Goal: Task Accomplishment & Management: Complete application form

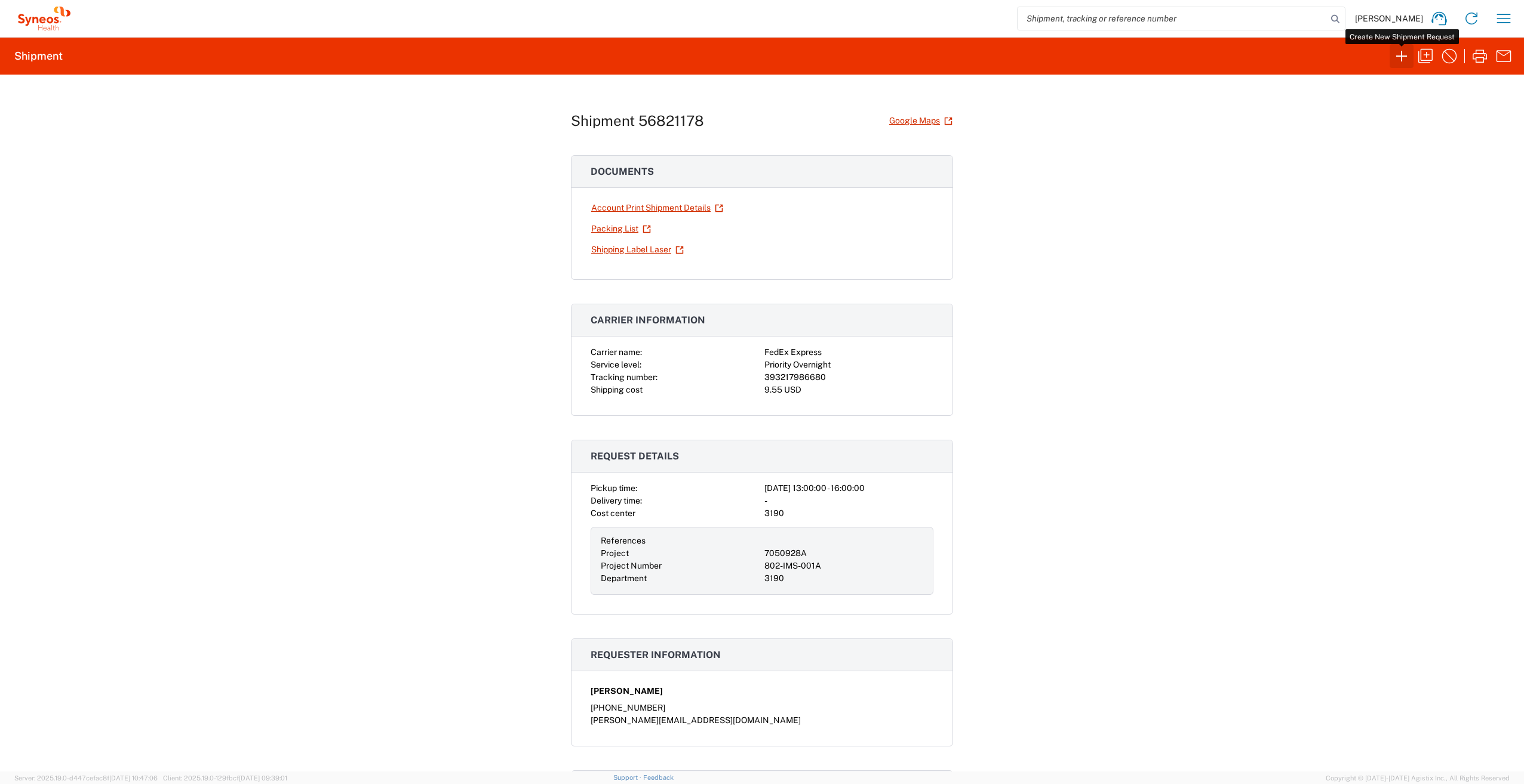
click at [1403, 51] on icon "button" at bounding box center [1401, 56] width 19 height 19
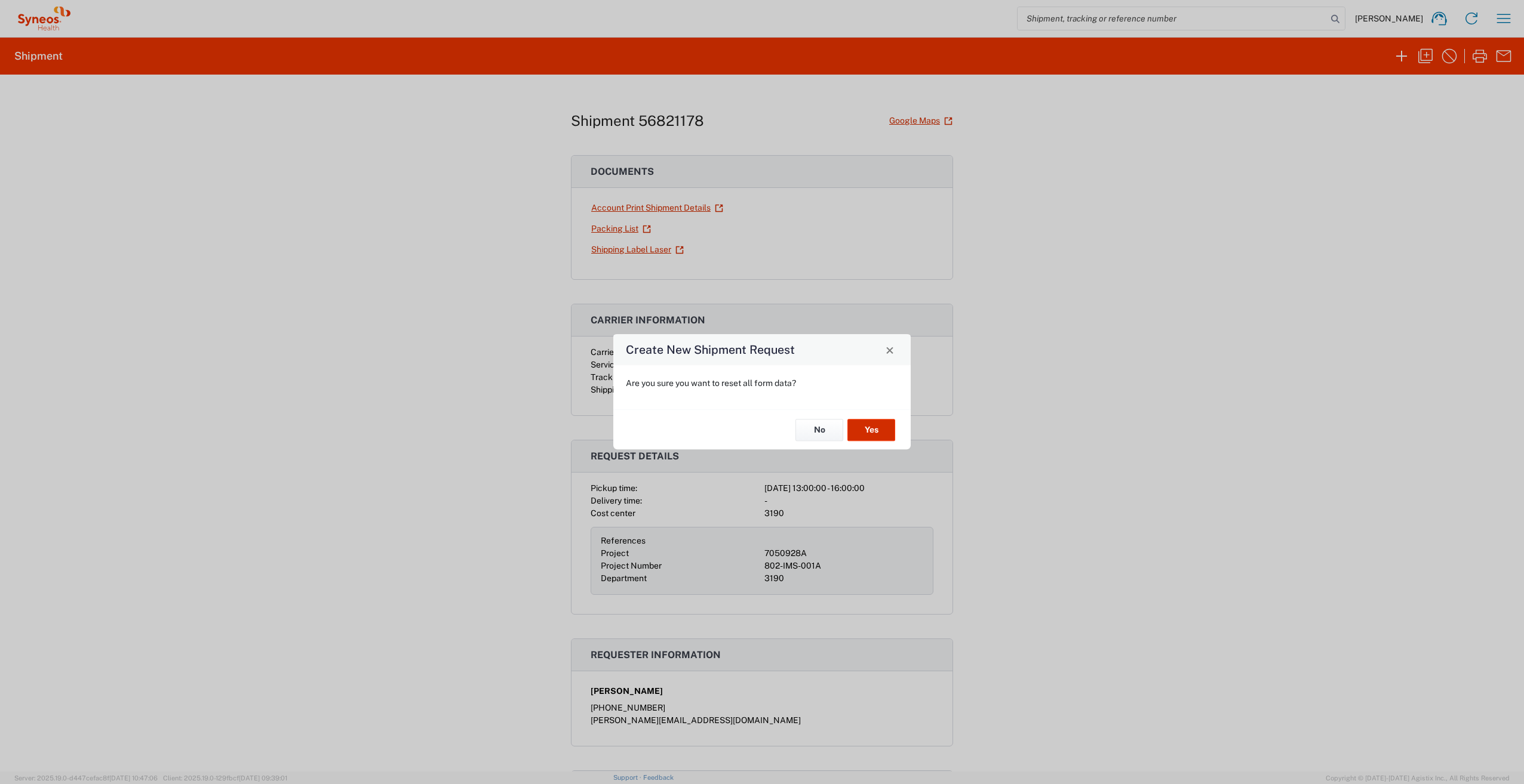
click at [874, 431] on button "Yes" at bounding box center [871, 430] width 48 height 22
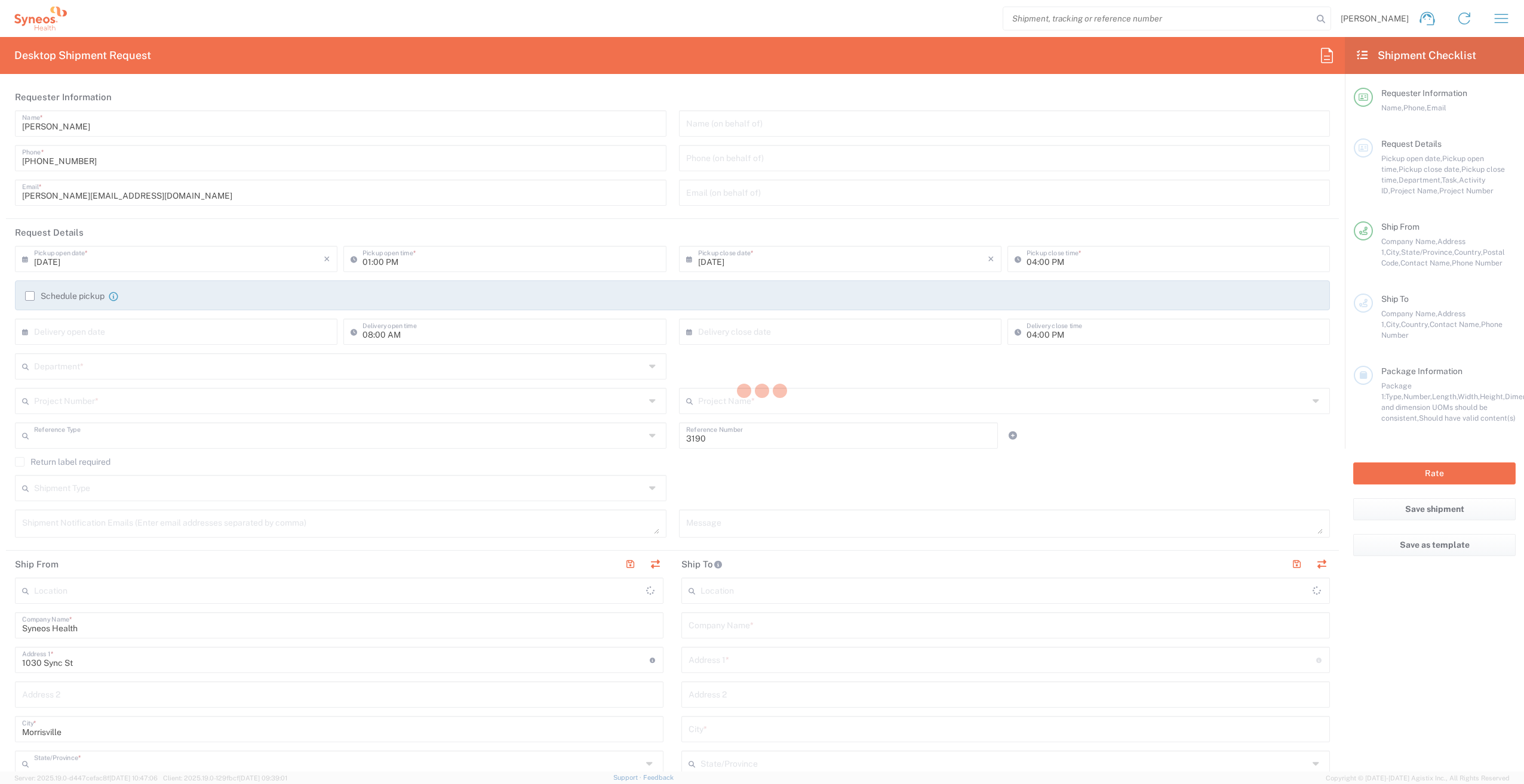
type input "Department"
type input "Illingworth Rsrch Grp (USA) In"
type input "North Carolina"
type input "United States"
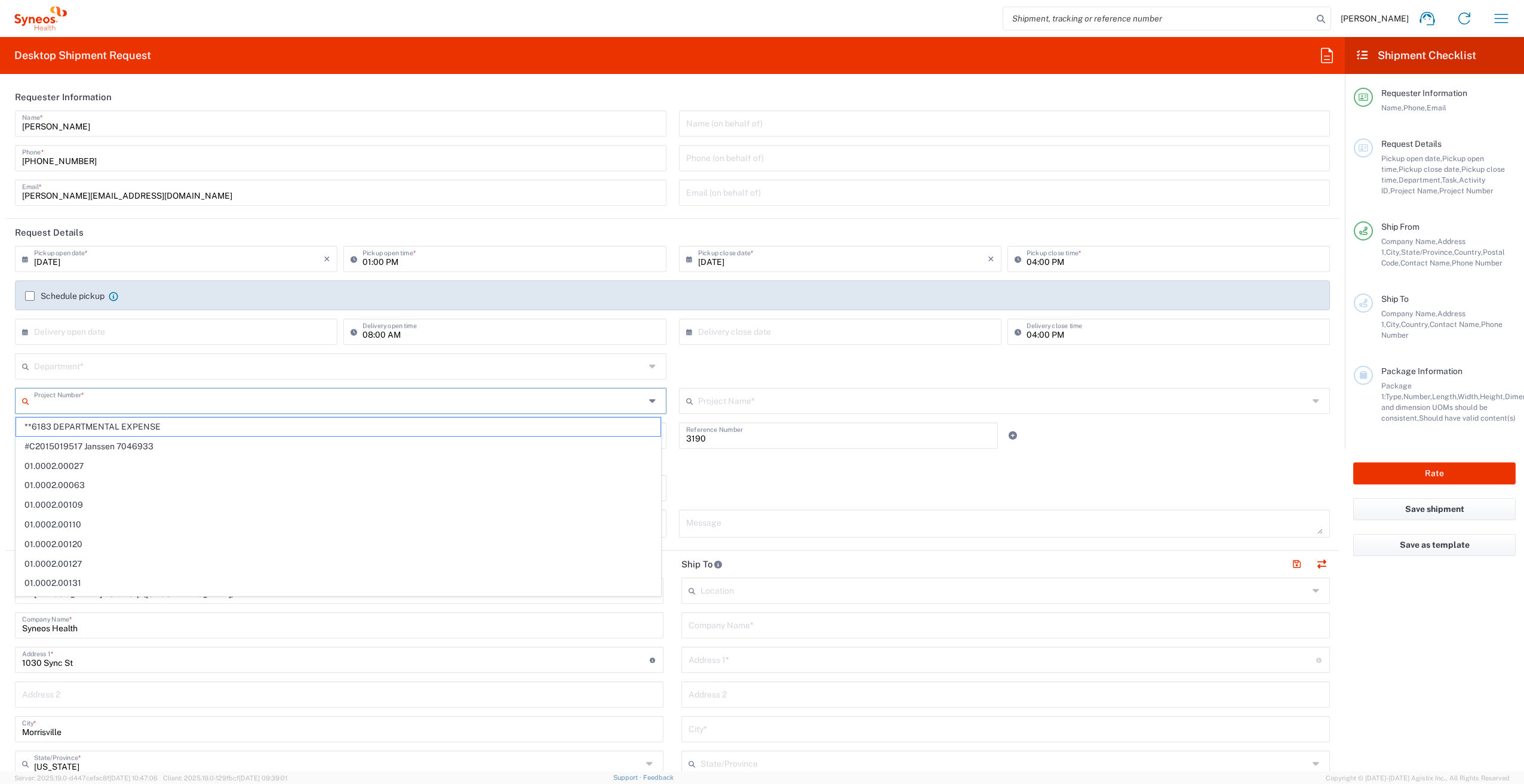
click at [200, 401] on input "text" at bounding box center [339, 400] width 611 height 21
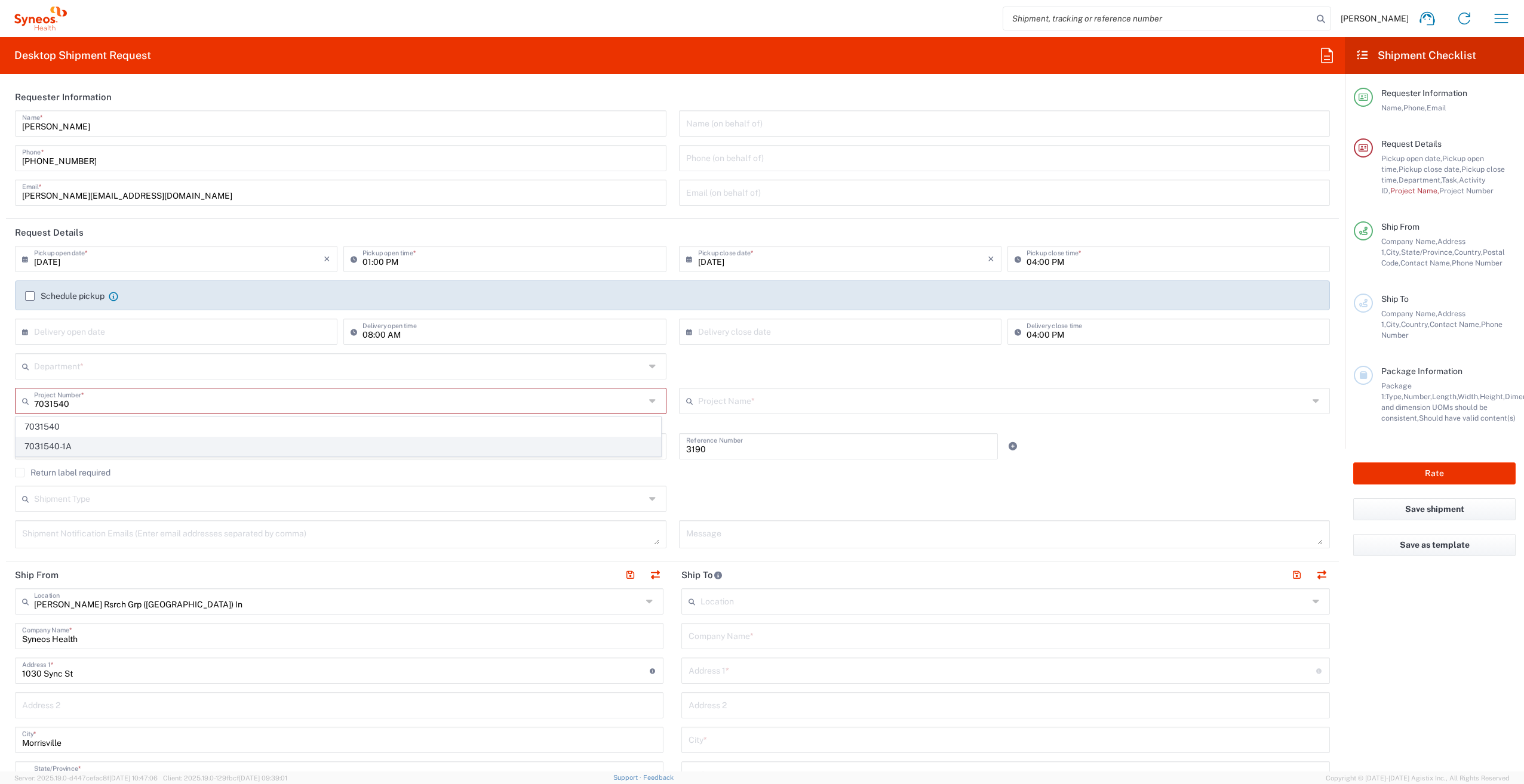
click at [189, 447] on span "7031540-1A" at bounding box center [338, 447] width 644 height 18
type input "7031540-1A"
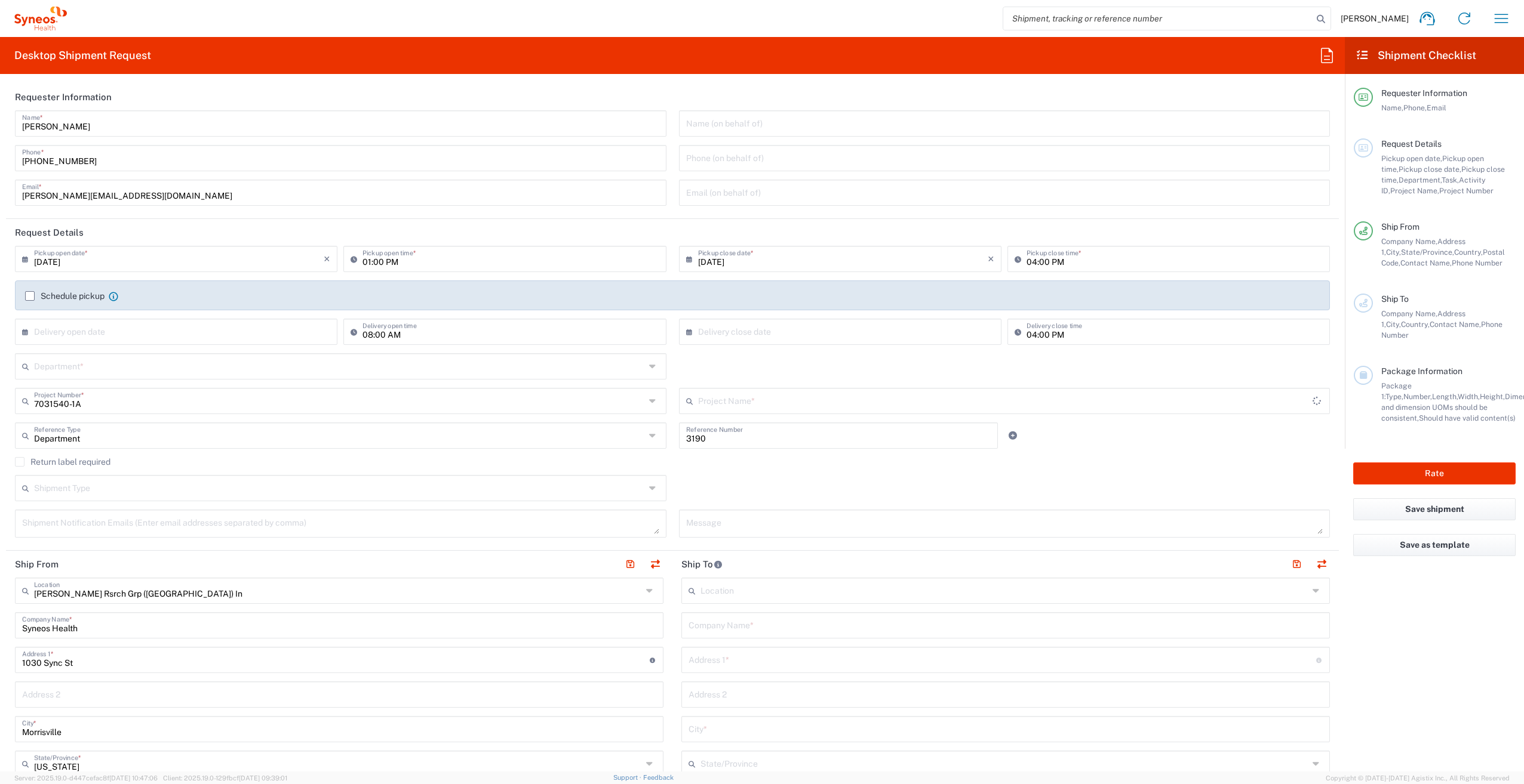
type input "802-SYN-065A"
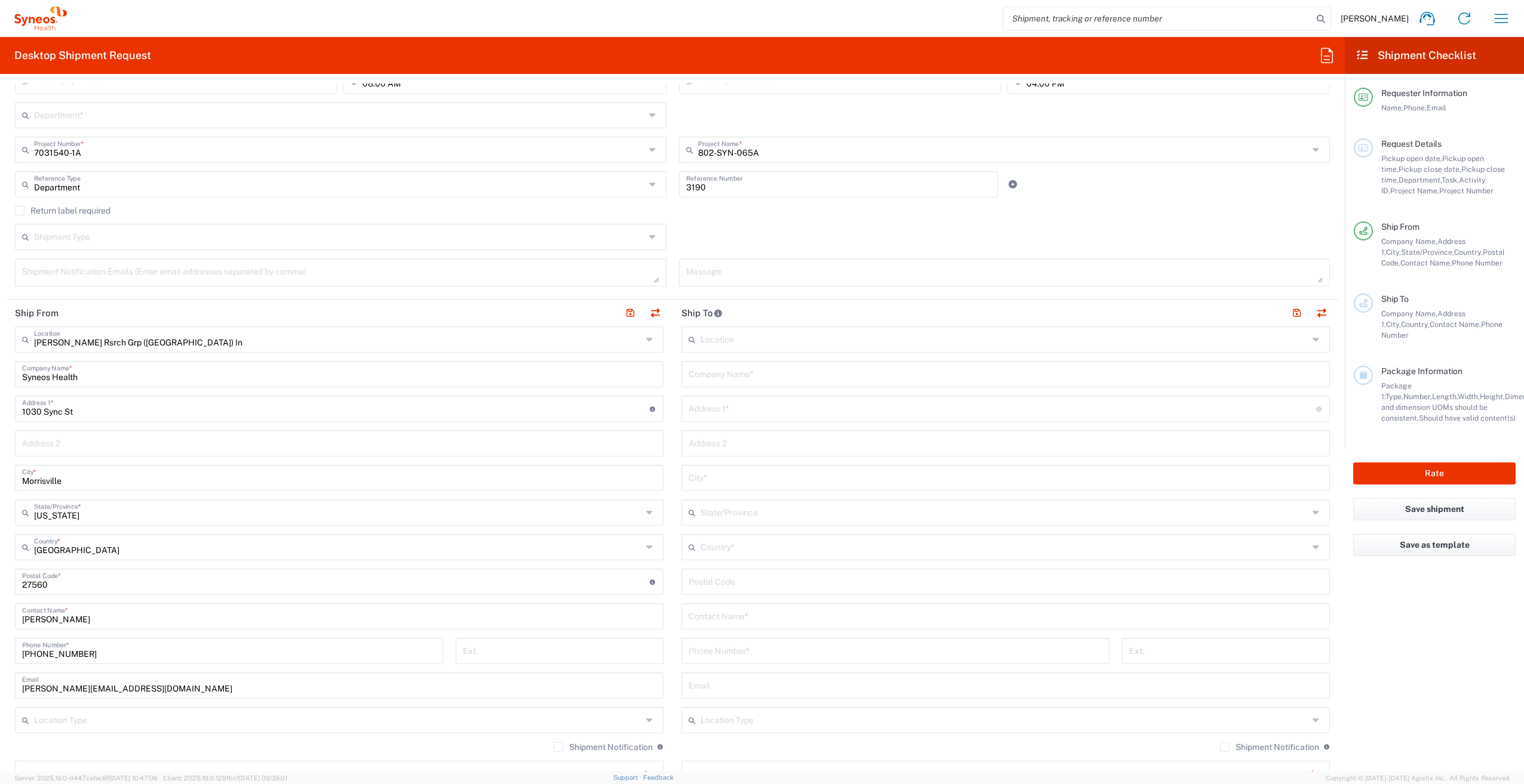
scroll to position [253, 0]
click at [202, 367] on input "Syneos Health" at bounding box center [339, 371] width 634 height 21
type input "S"
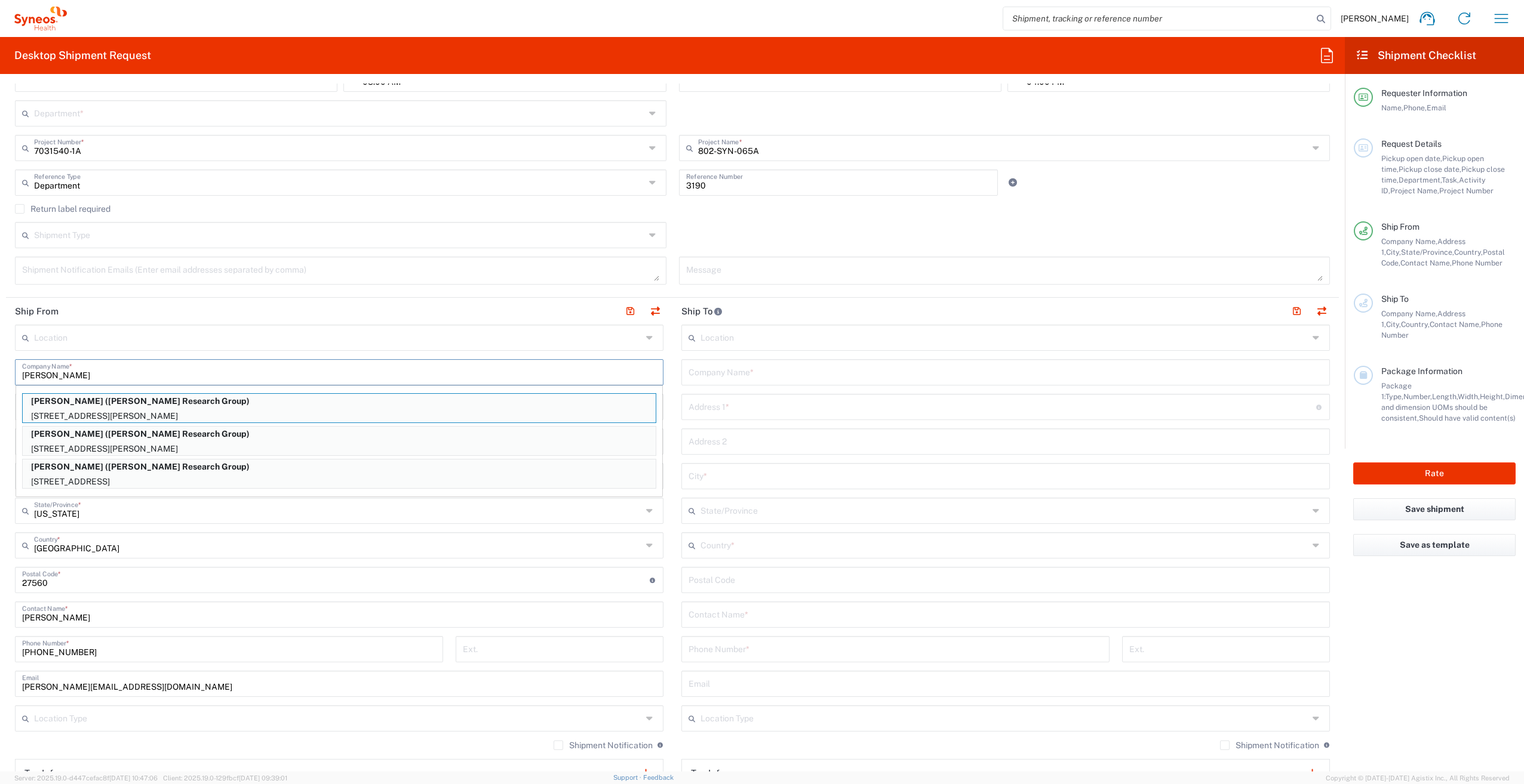
click at [207, 477] on p "1725 Ocean Front Walk, Apt. 610, Santa Monica, CA, 90401, US" at bounding box center [339, 481] width 633 height 15
type input "Anne Marie Germain"
type input "1725 Ocean Front Walk"
type input "Apt. 610"
type input "Santa Monica"
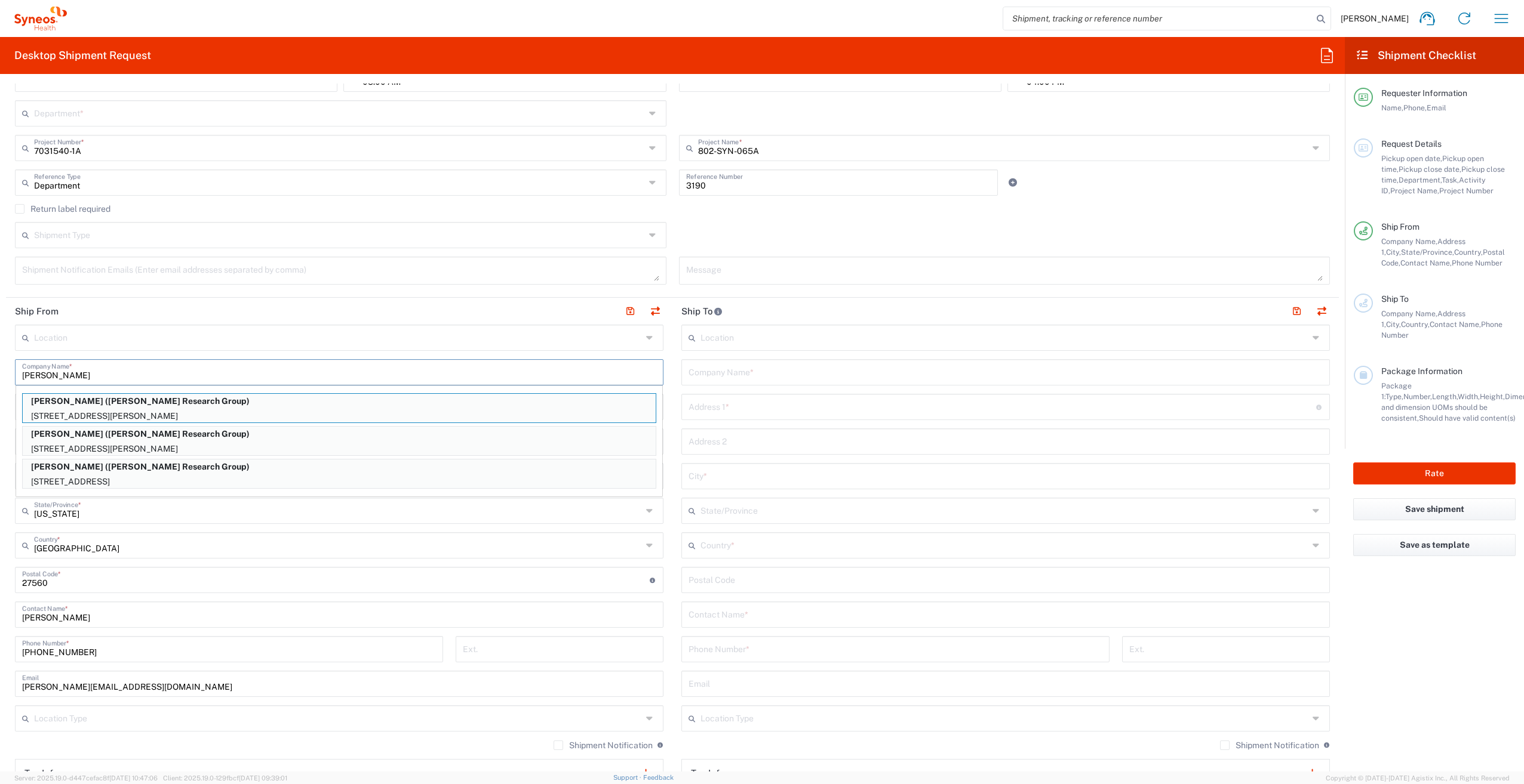
type input "California"
type input "90401"
type input "Illingworth Research Group"
type input "760-994-9632"
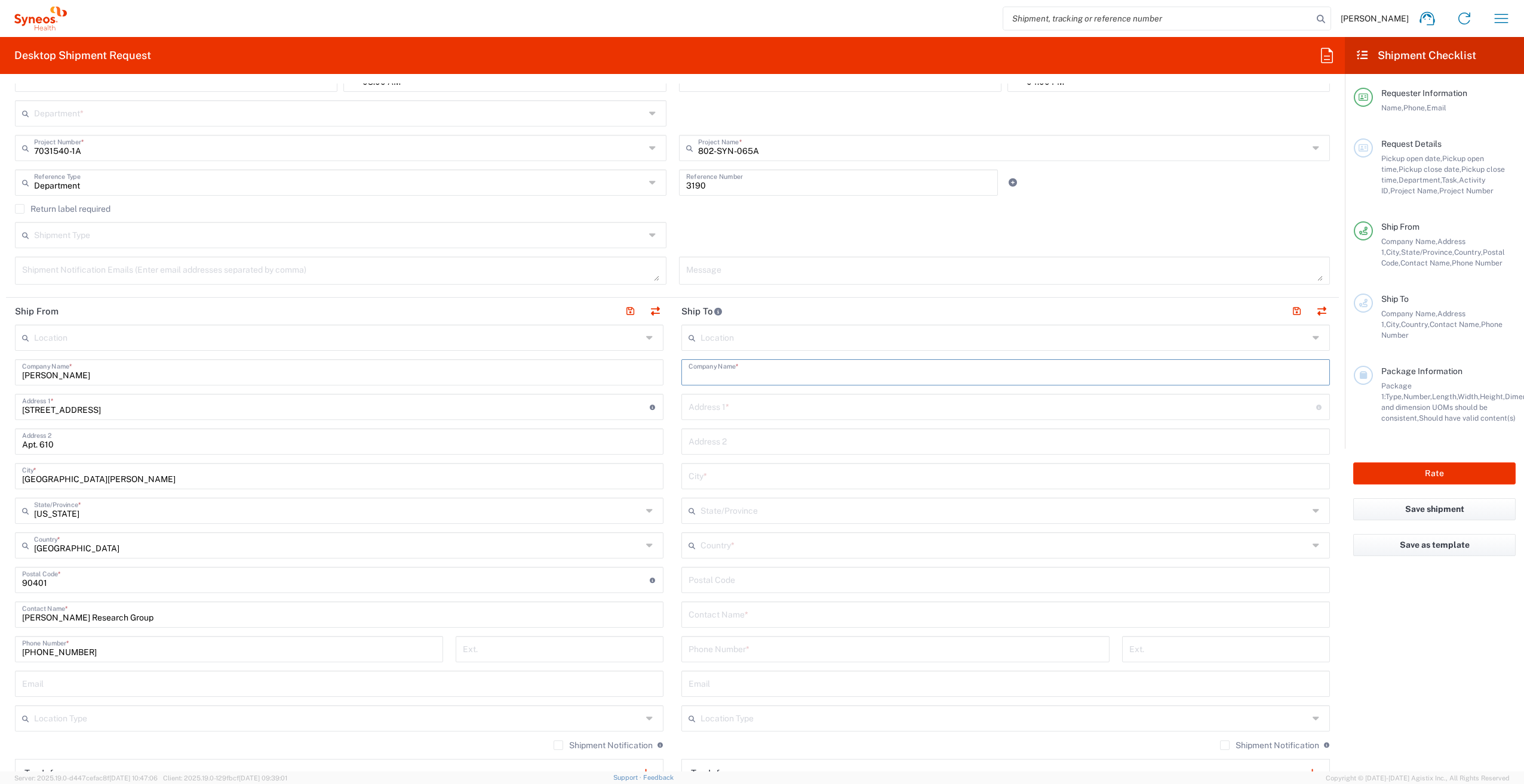
click at [769, 370] on input "text" at bounding box center [1005, 371] width 634 height 21
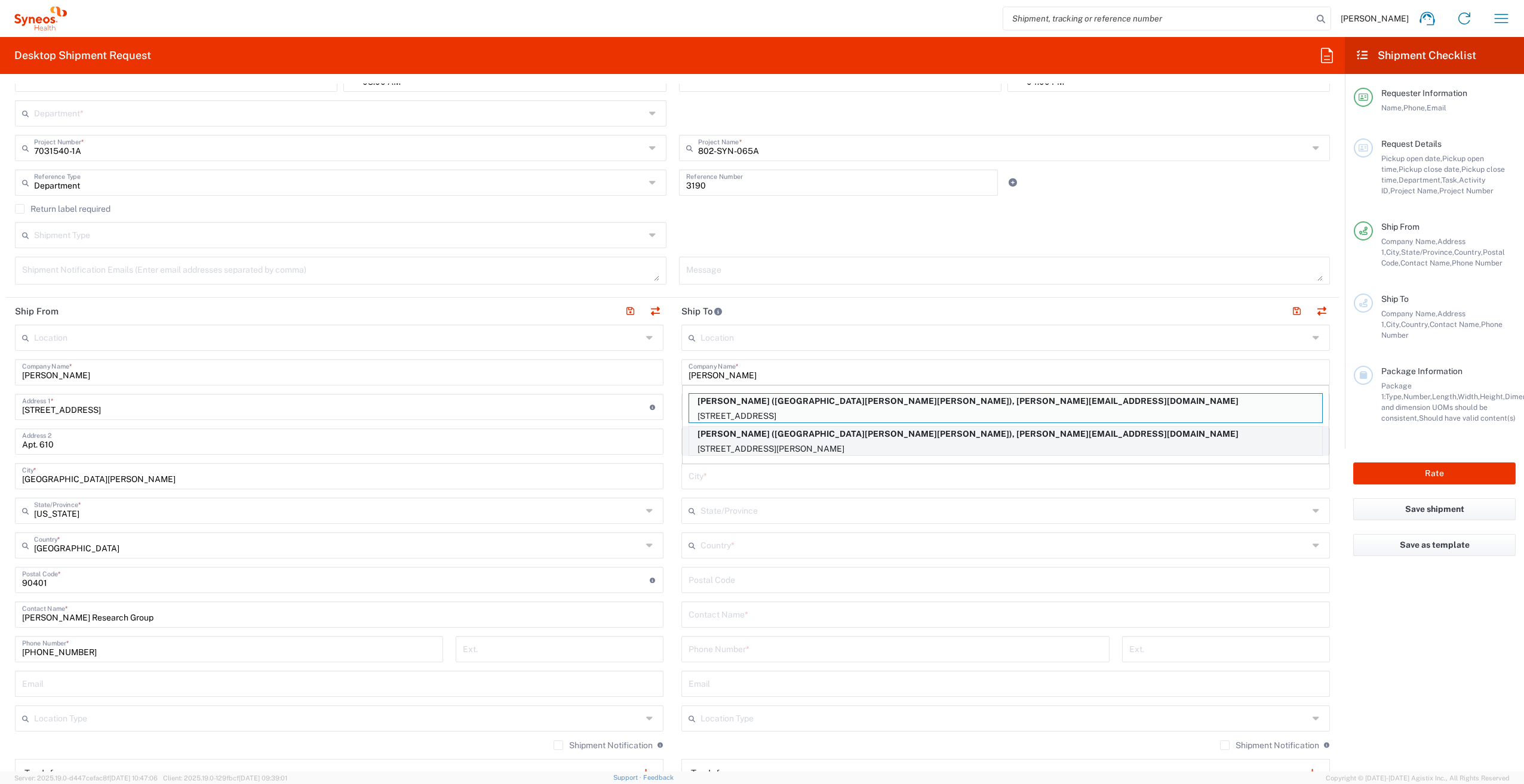
click at [824, 449] on p "250 E Caroline Street, Suite J, San Bernardino, CA, 92408, US" at bounding box center [1005, 449] width 633 height 15
type input "Rosa Lopez-Perales"
type input "250 E Caroline Street"
type input "Suite J"
type input "San Bernardino"
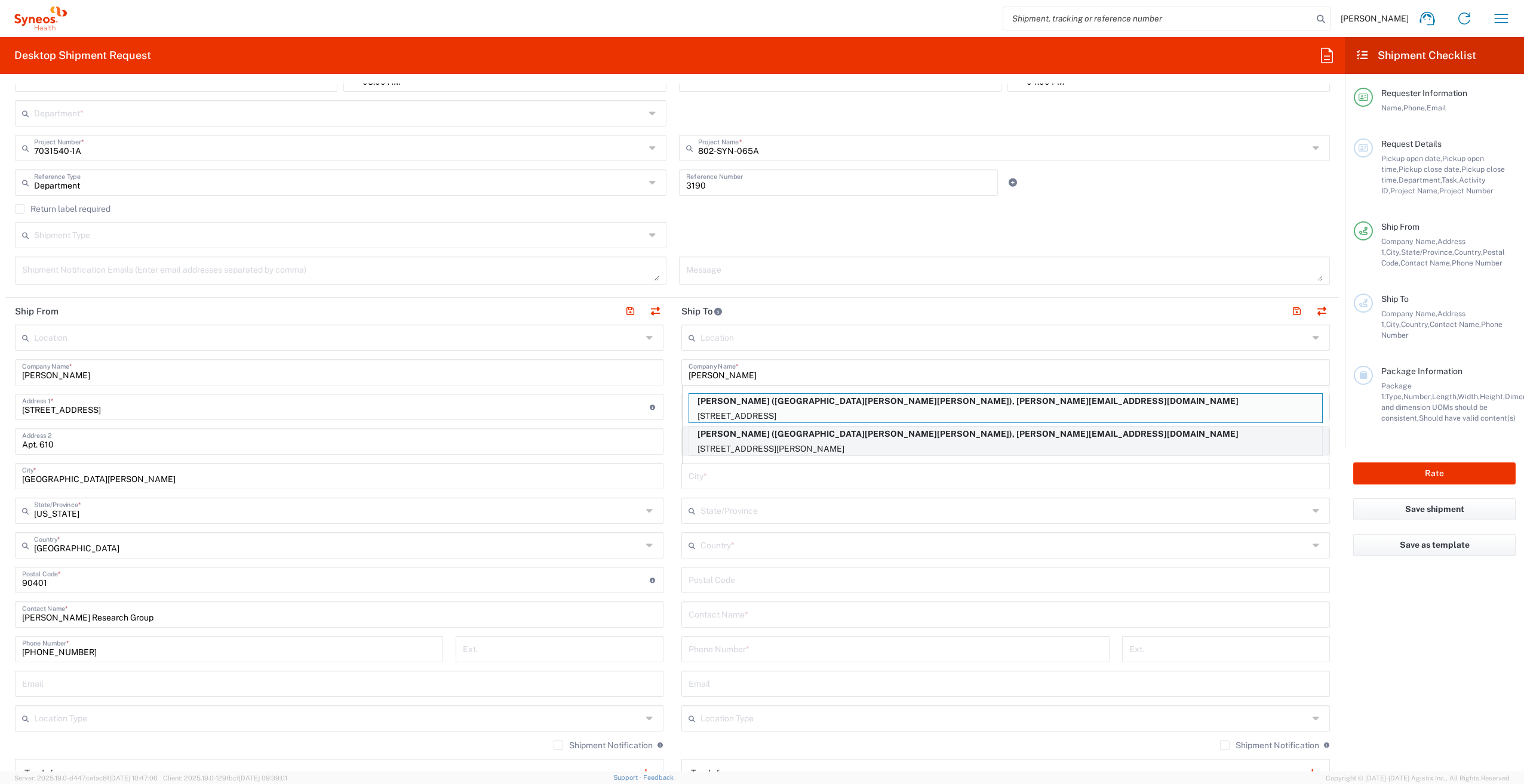
type input "United States"
type input "92408"
type input "Loma Linda Linda University"
type input "909-558-5830"
type input "rlopez-perales@llu.edu"
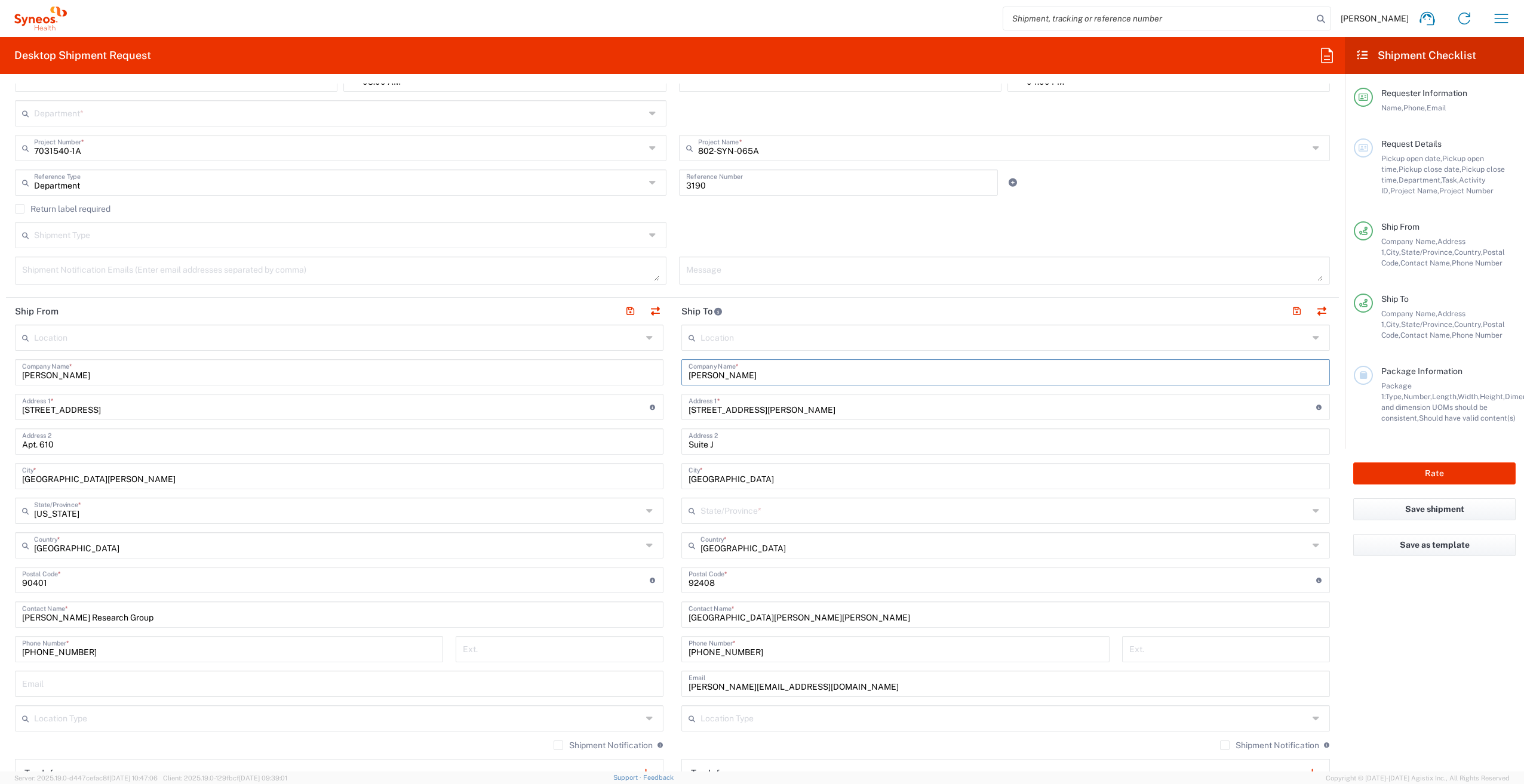
type input "California"
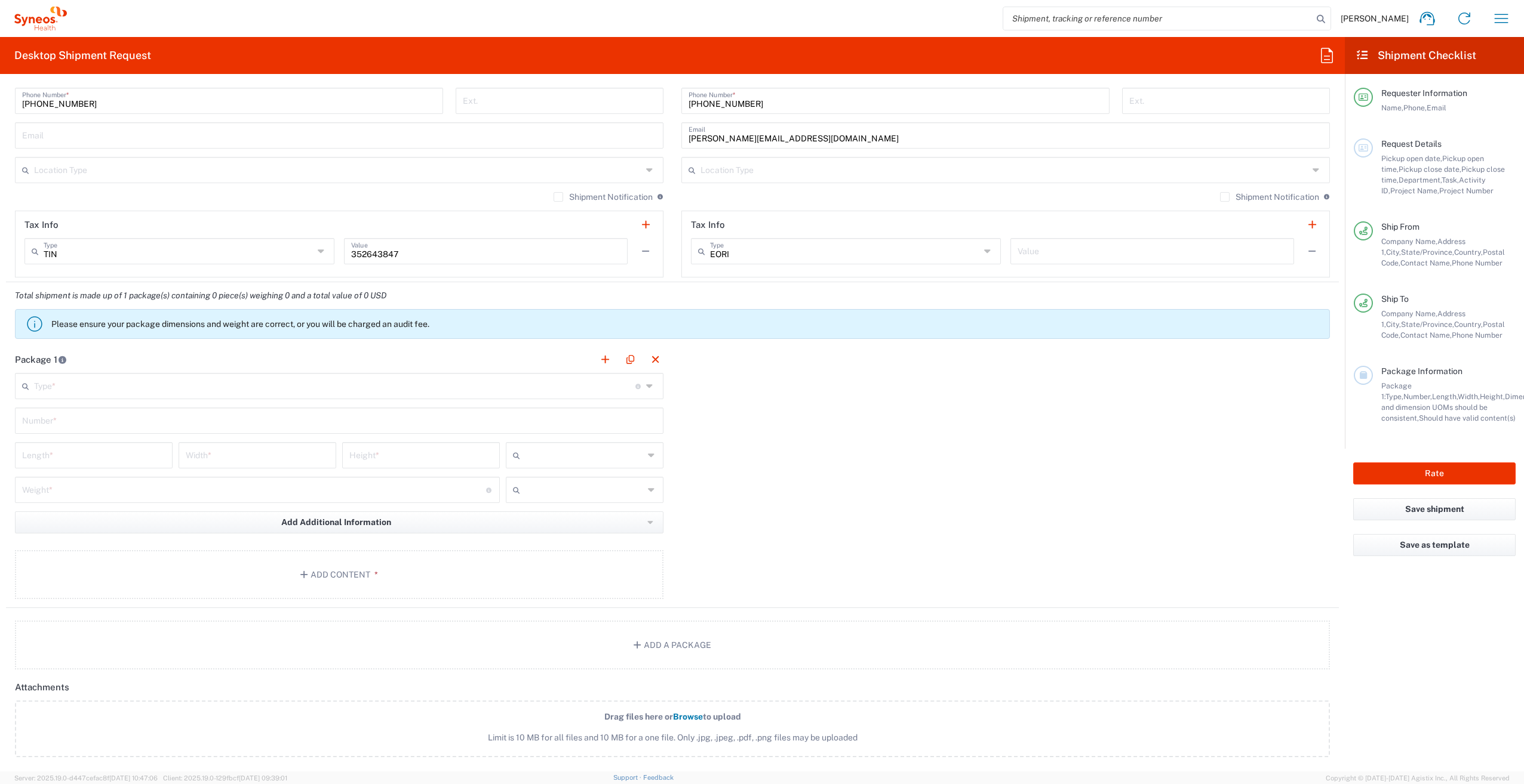
scroll to position [802, 0]
click at [161, 380] on input "text" at bounding box center [334, 384] width 601 height 21
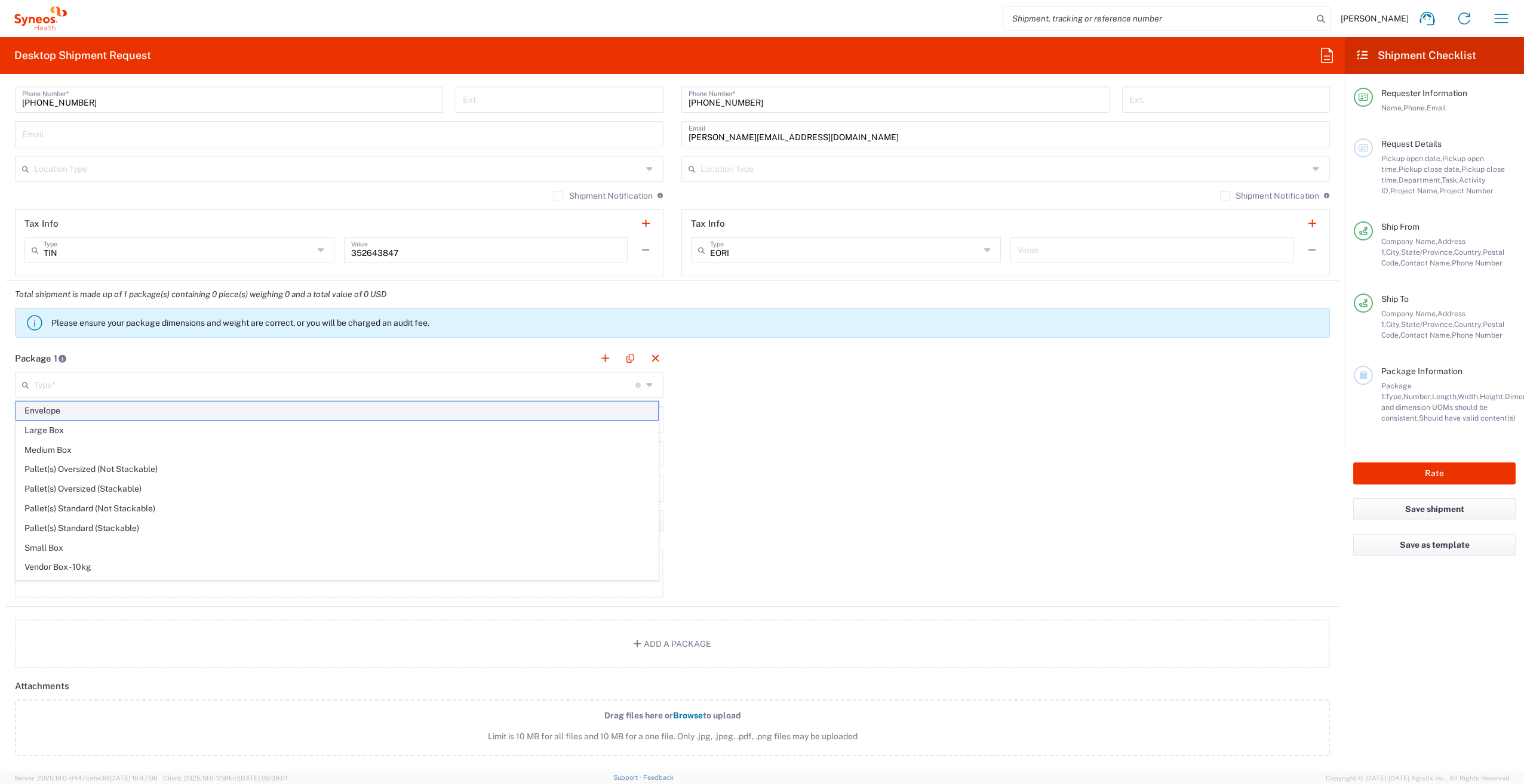
click at [161, 410] on span "Envelope" at bounding box center [337, 411] width 642 height 18
type input "Envelope"
type input "1"
type input "9.5"
type input "12.5"
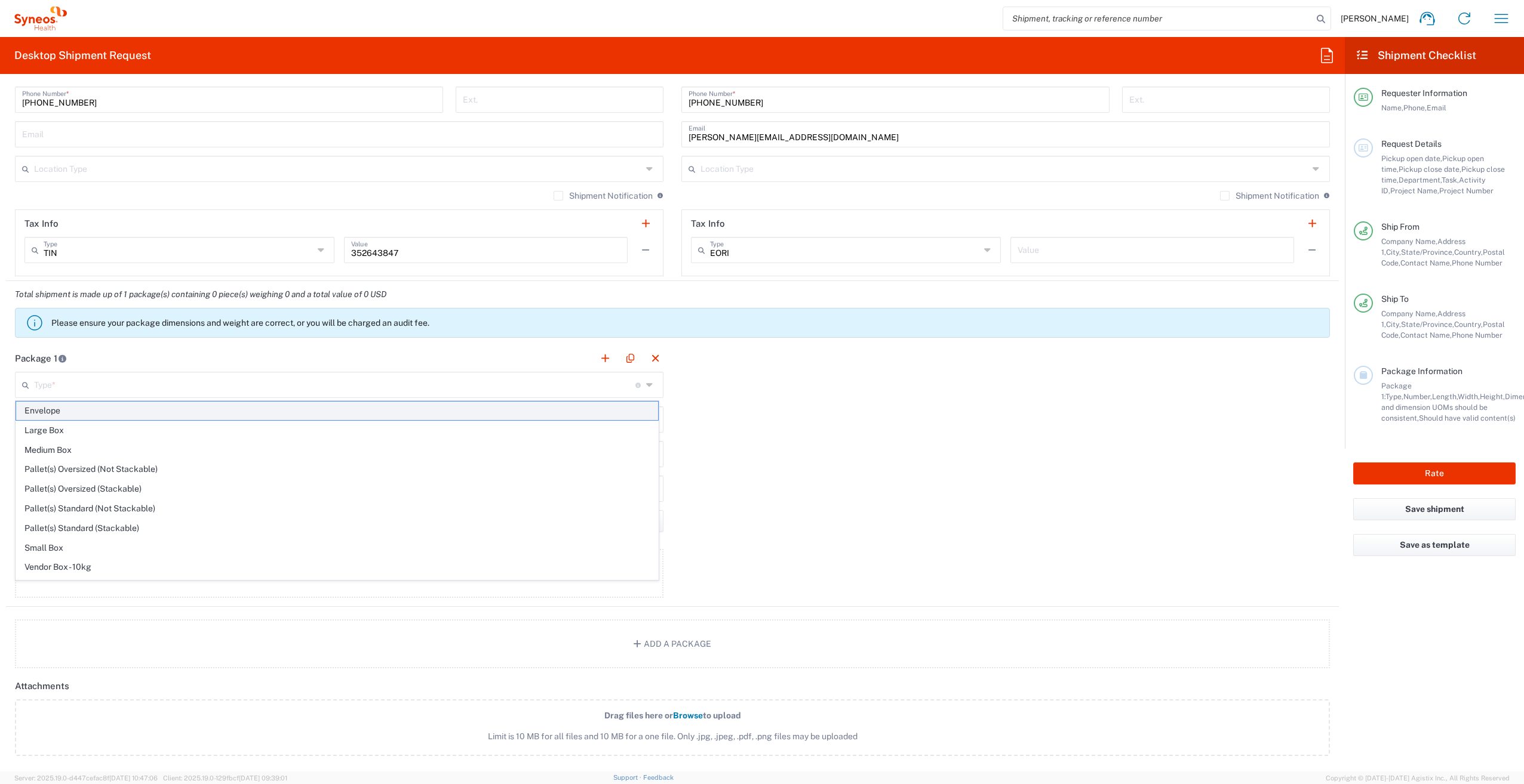
type input "0.25"
type input "in"
type input "0.45"
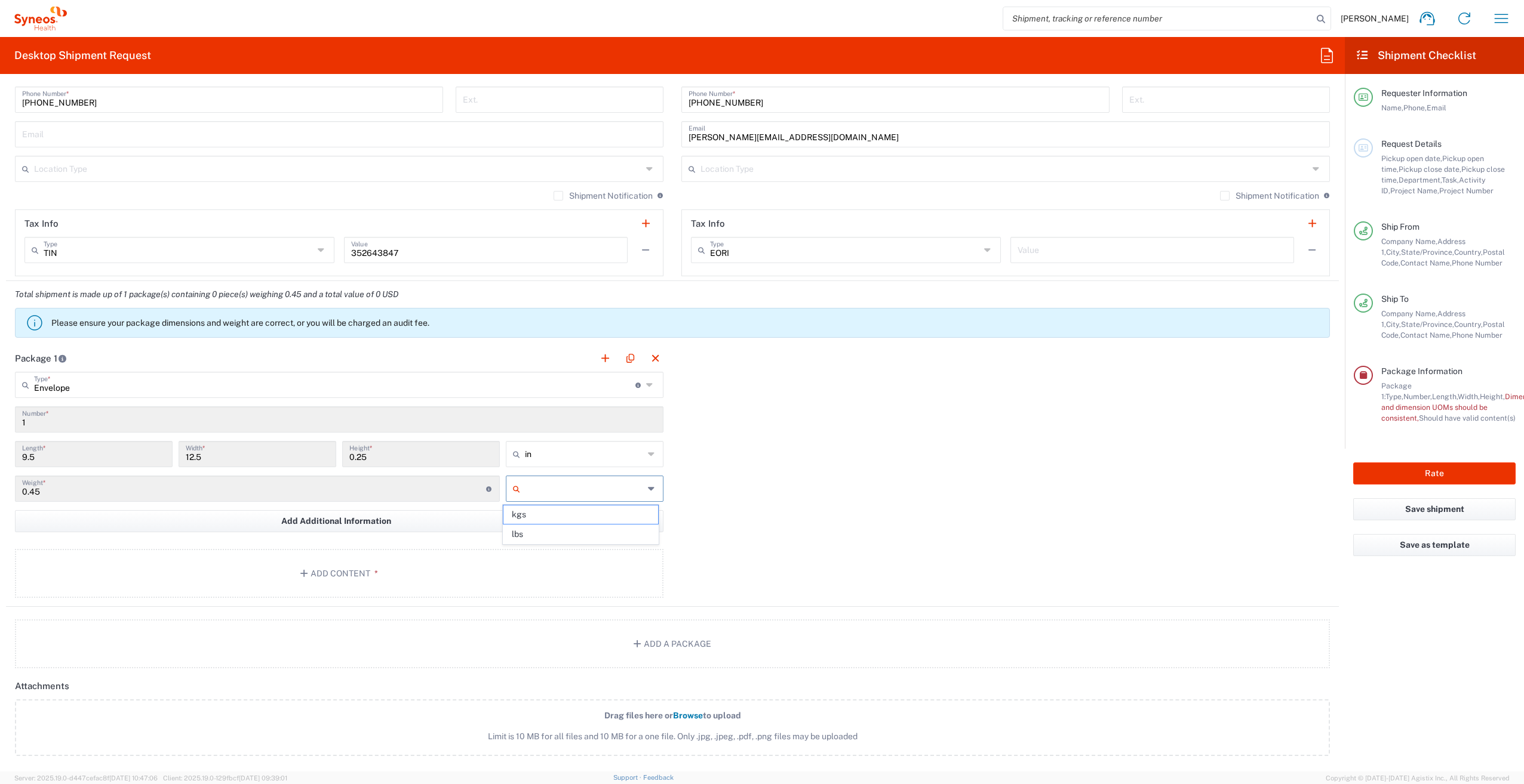
click at [615, 490] on input "text" at bounding box center [584, 488] width 119 height 19
click at [609, 527] on span "lbs" at bounding box center [581, 534] width 154 height 18
type input "lbs"
click at [707, 538] on div "Package 1 Envelope Type * Material used to package goods Envelope Large Box Med…" at bounding box center [672, 476] width 1333 height 262
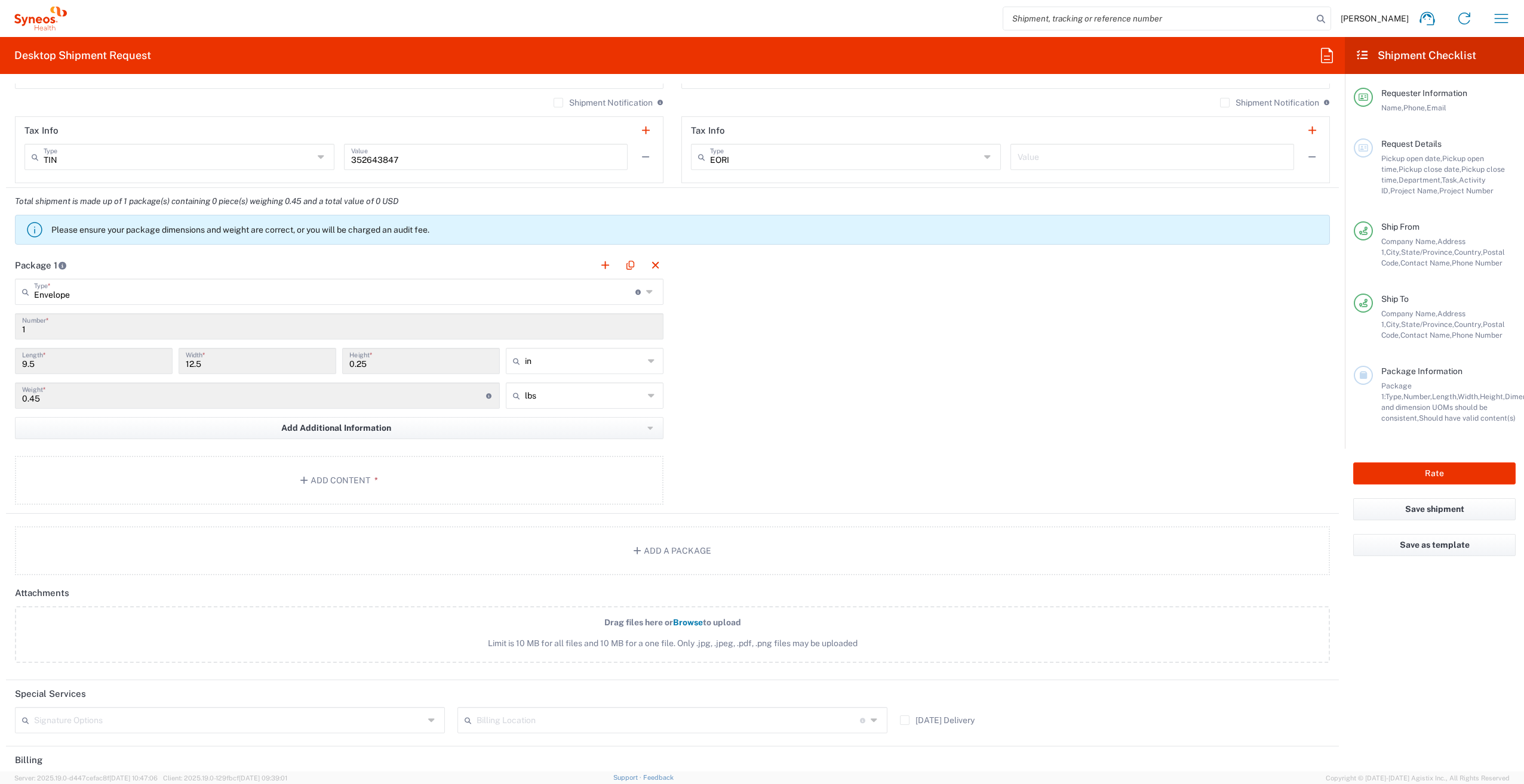
scroll to position [896, 0]
click at [350, 481] on button "Add Content *" at bounding box center [338, 480] width 648 height 49
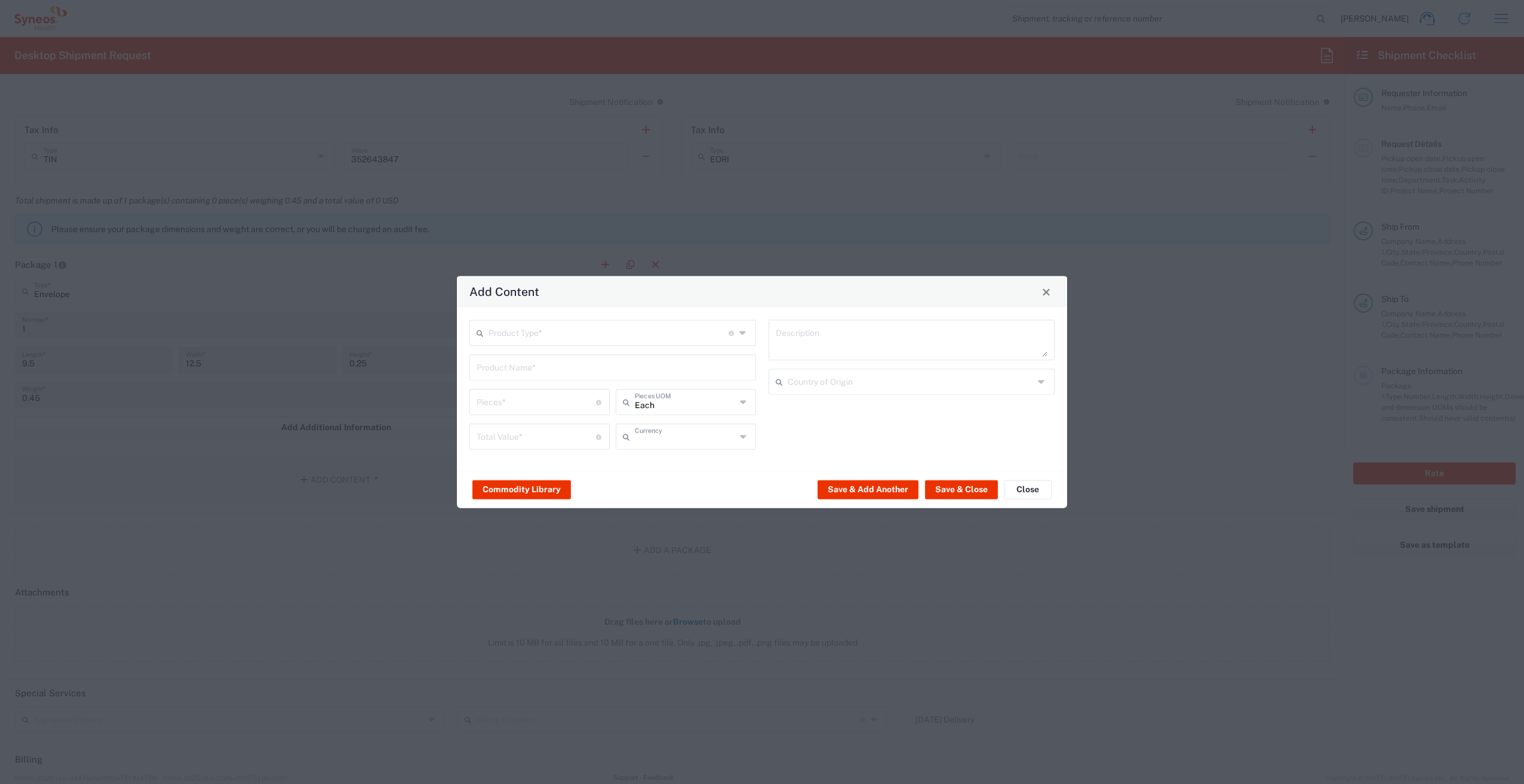
type input "US Dollar"
click at [616, 333] on input "text" at bounding box center [608, 332] width 240 height 21
click at [618, 358] on span "Documents" at bounding box center [613, 359] width 285 height 18
type input "Documents"
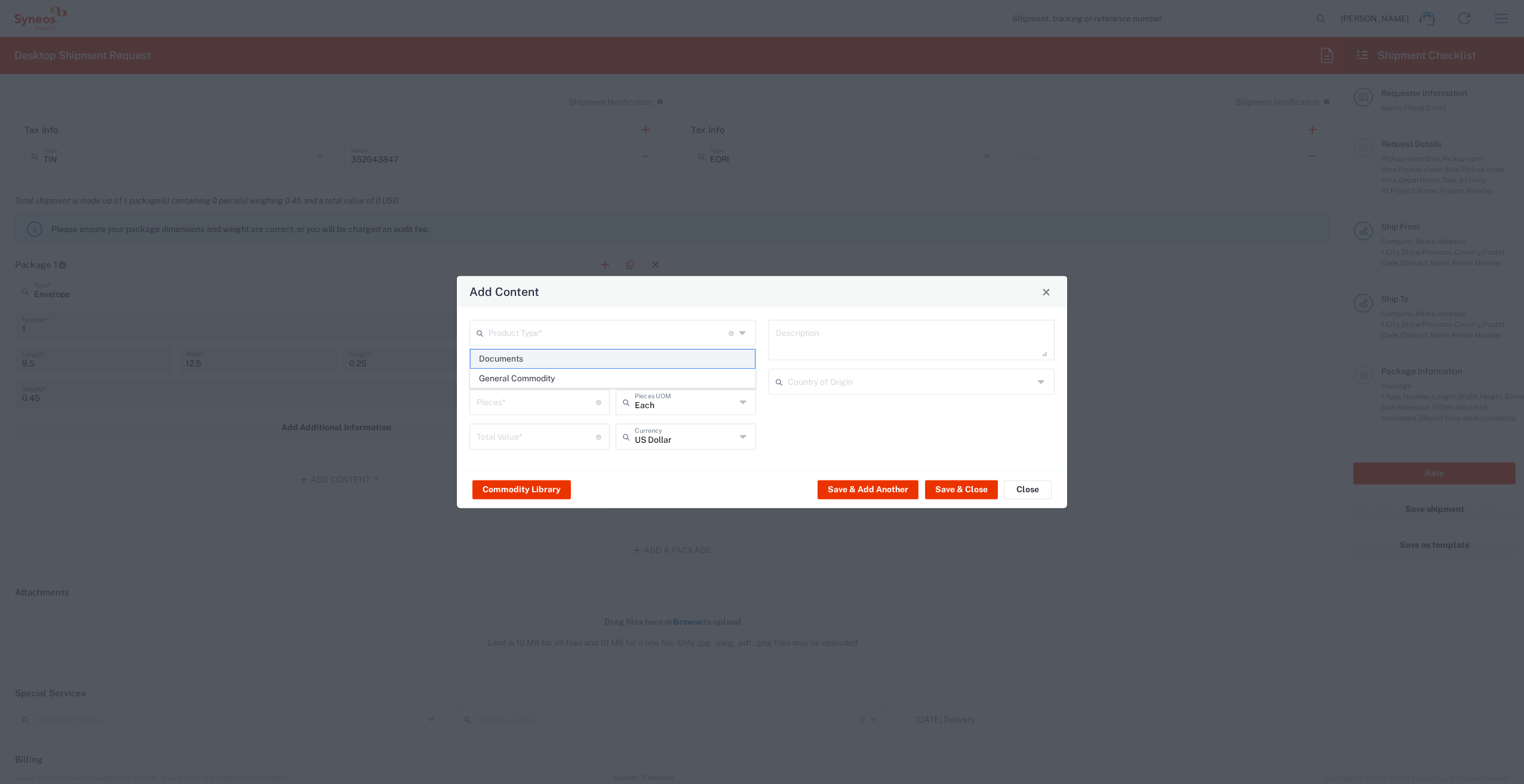
type input "1"
type textarea "Documents"
click at [978, 490] on button "Save & Close" at bounding box center [961, 489] width 73 height 19
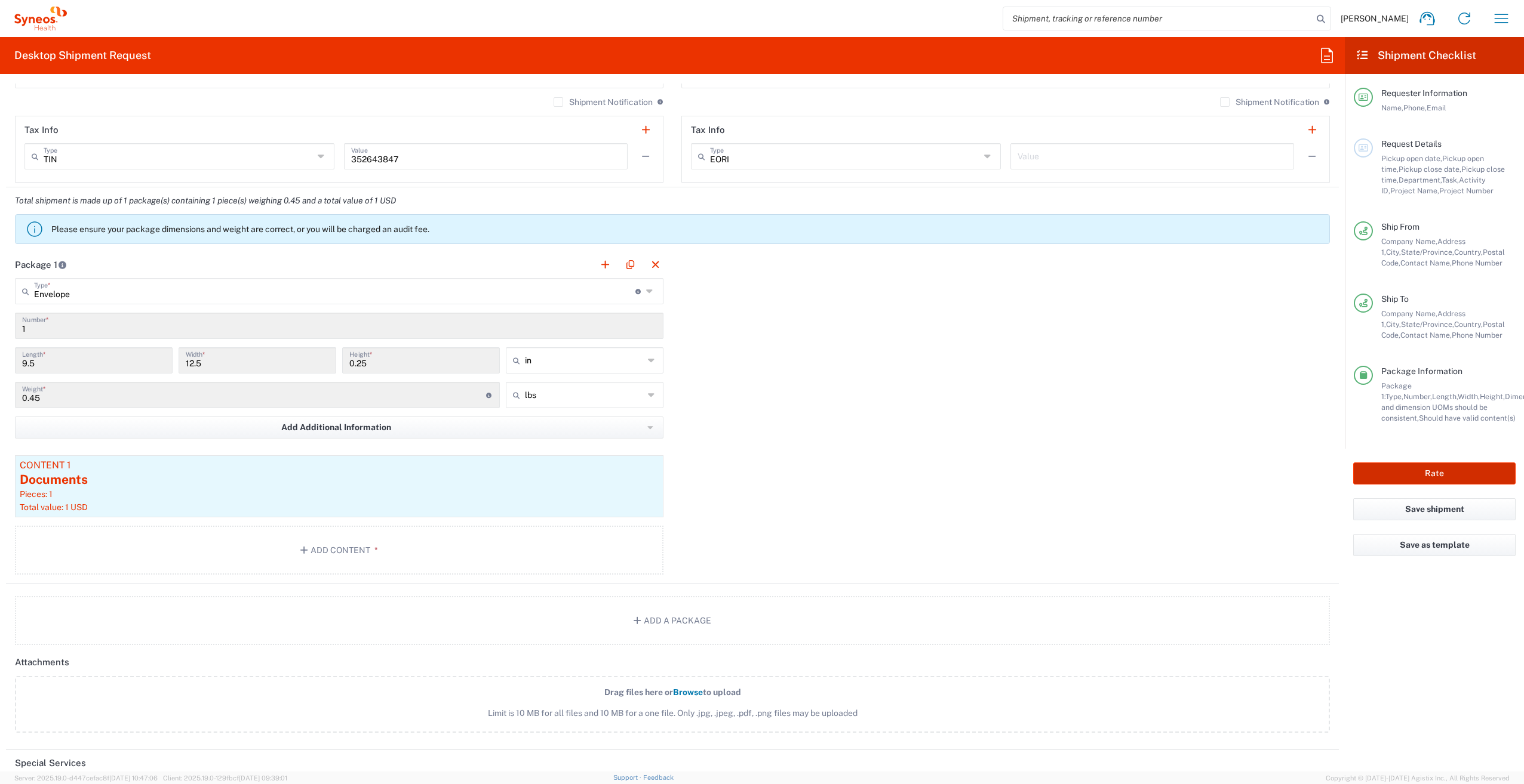
click at [1453, 472] on button "Rate" at bounding box center [1433, 473] width 162 height 22
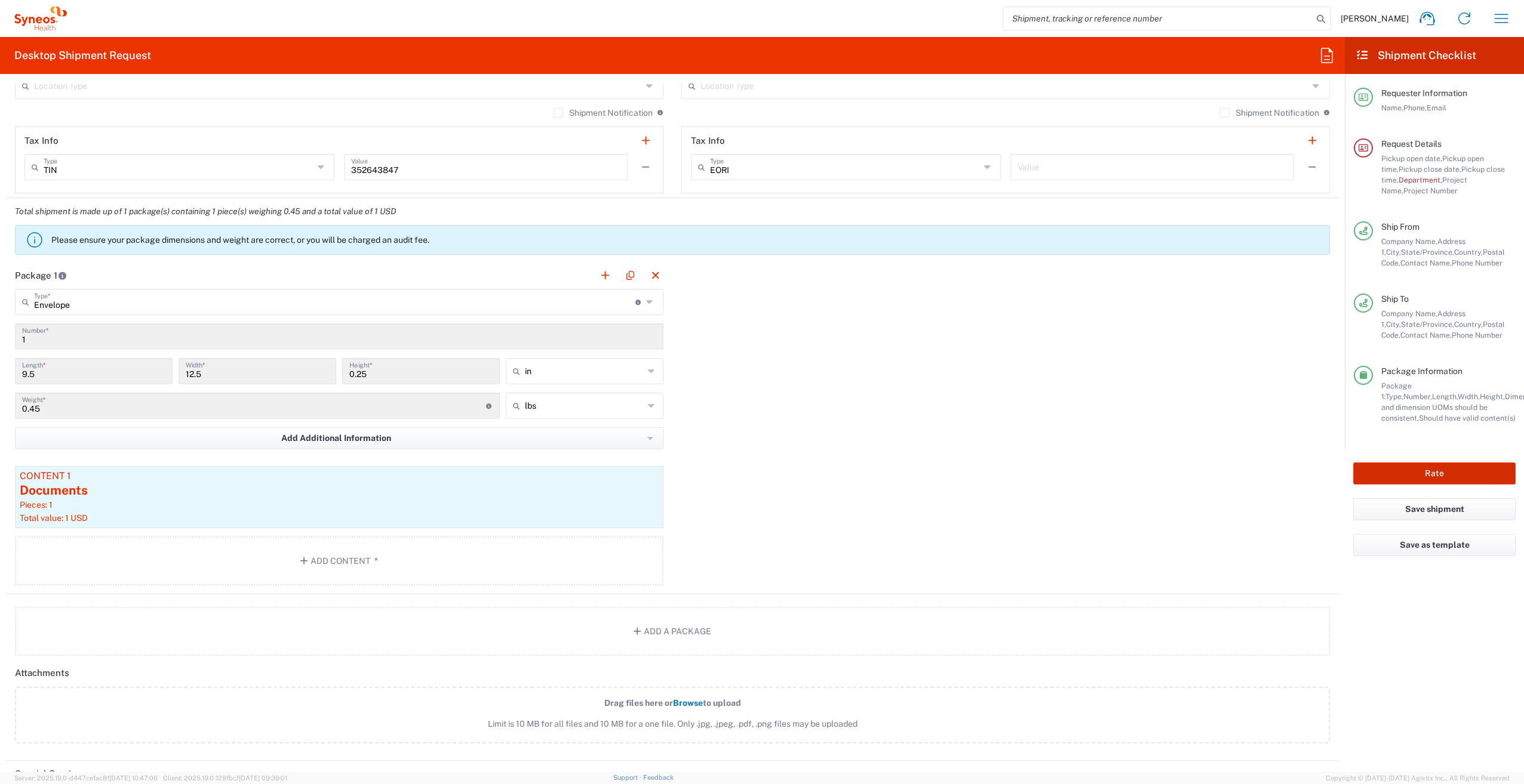
scroll to position [907, 0]
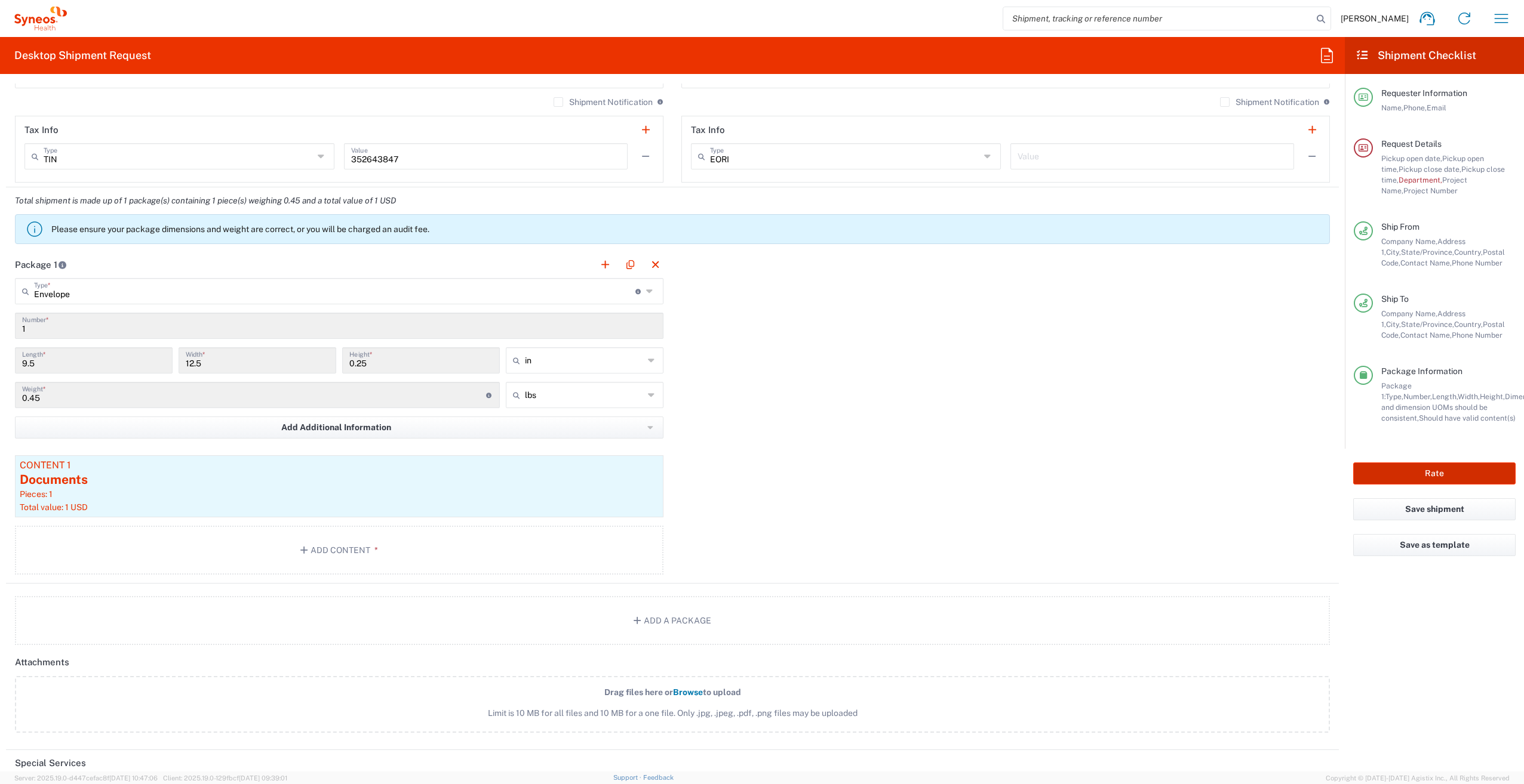
type input "7031540-1A"
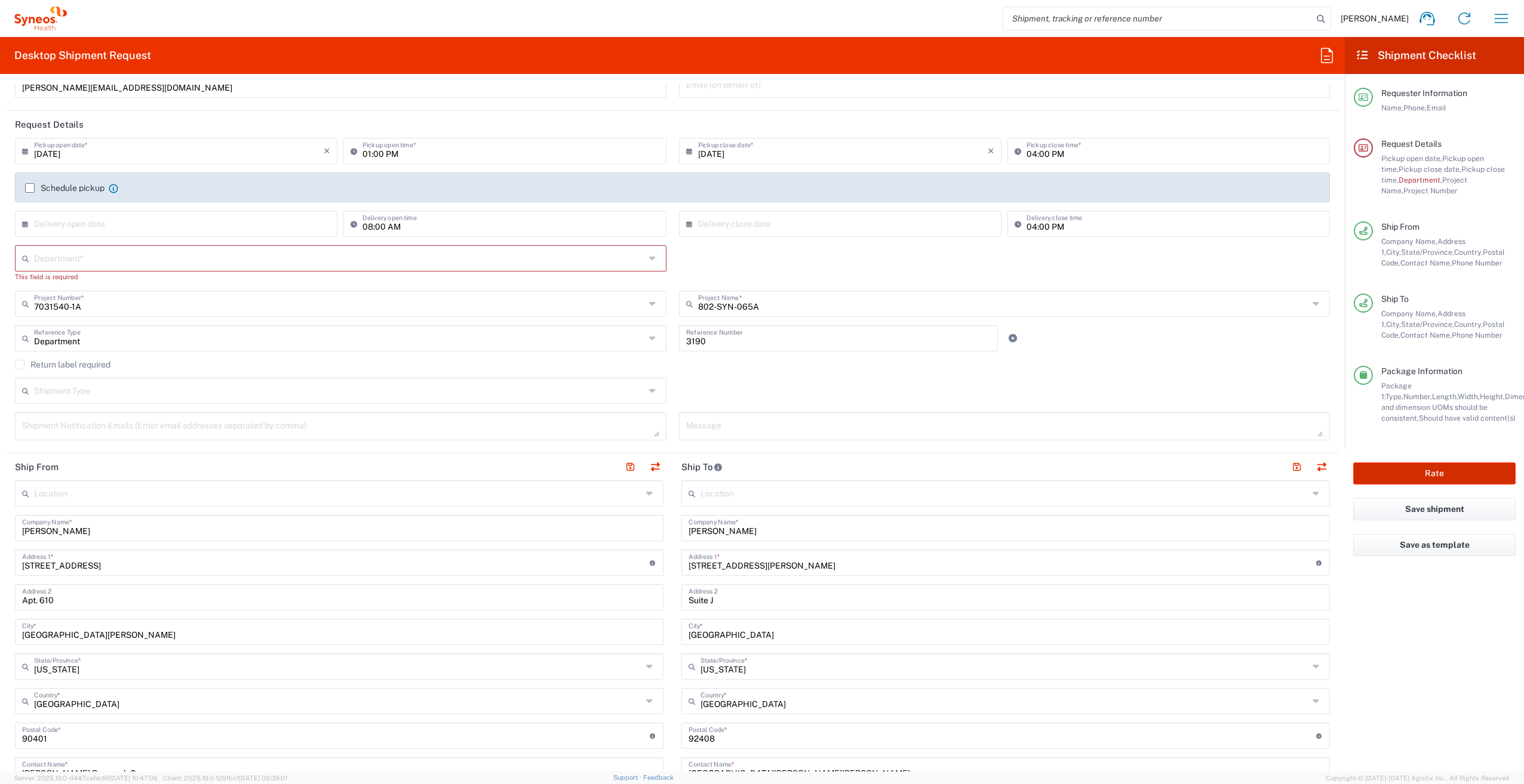
scroll to position [107, 0]
click at [677, 262] on div "Department * 3000 3100 3109 3110 3111 3112 3125 3130 3135 3136 3150 3155 3165 3…" at bounding box center [673, 269] width 1327 height 45
click at [642, 256] on div "Department *" at bounding box center [340, 260] width 651 height 26
click at [597, 330] on span "3109" at bounding box center [338, 325] width 644 height 18
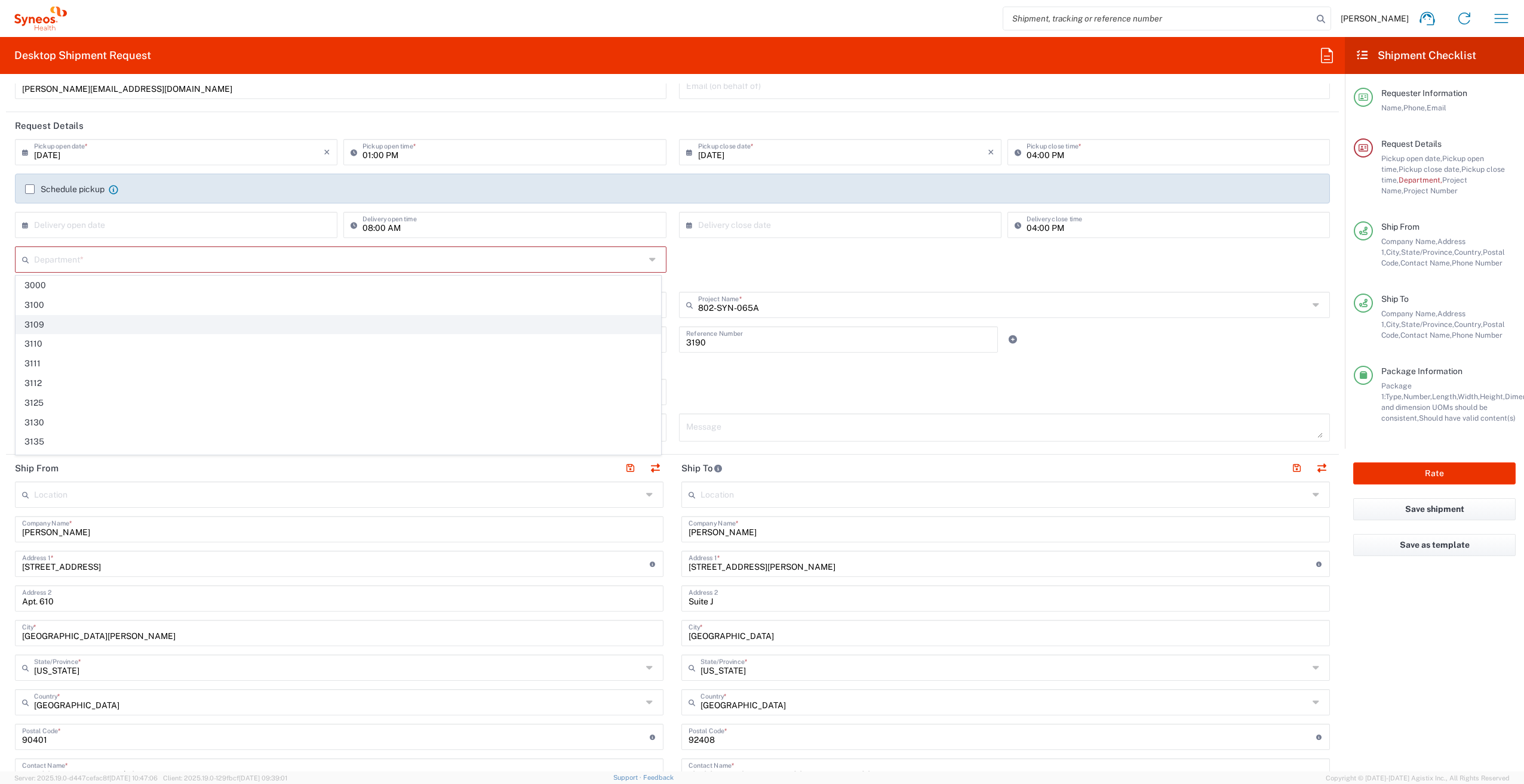
type input "3109"
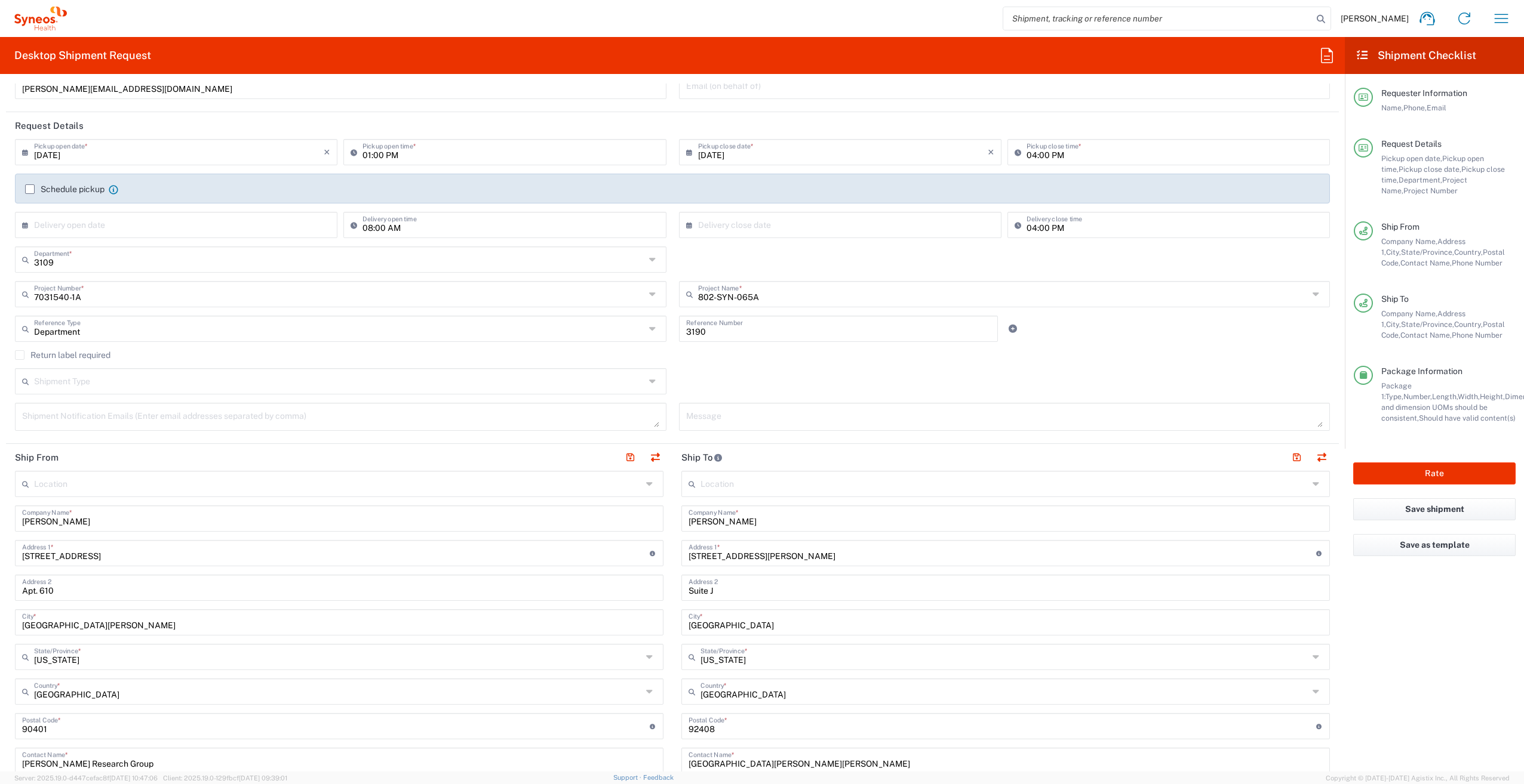
click at [854, 370] on div "Shipment Type Batch Regular" at bounding box center [673, 385] width 1327 height 35
click at [649, 330] on icon at bounding box center [654, 328] width 10 height 19
click at [301, 409] on span "Study Number" at bounding box center [338, 404] width 644 height 18
type input "Study Number"
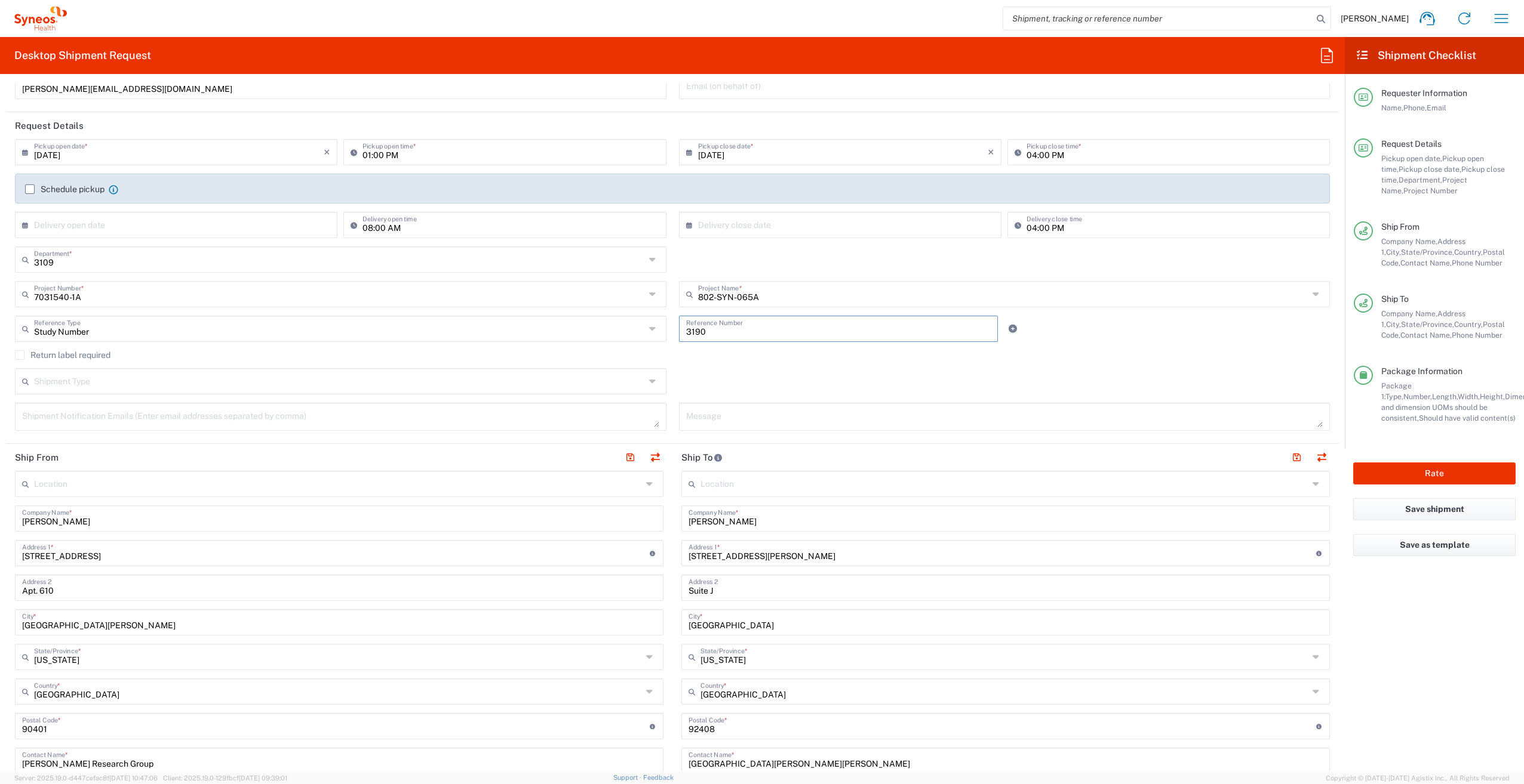
click at [729, 331] on input "3190" at bounding box center [838, 327] width 305 height 21
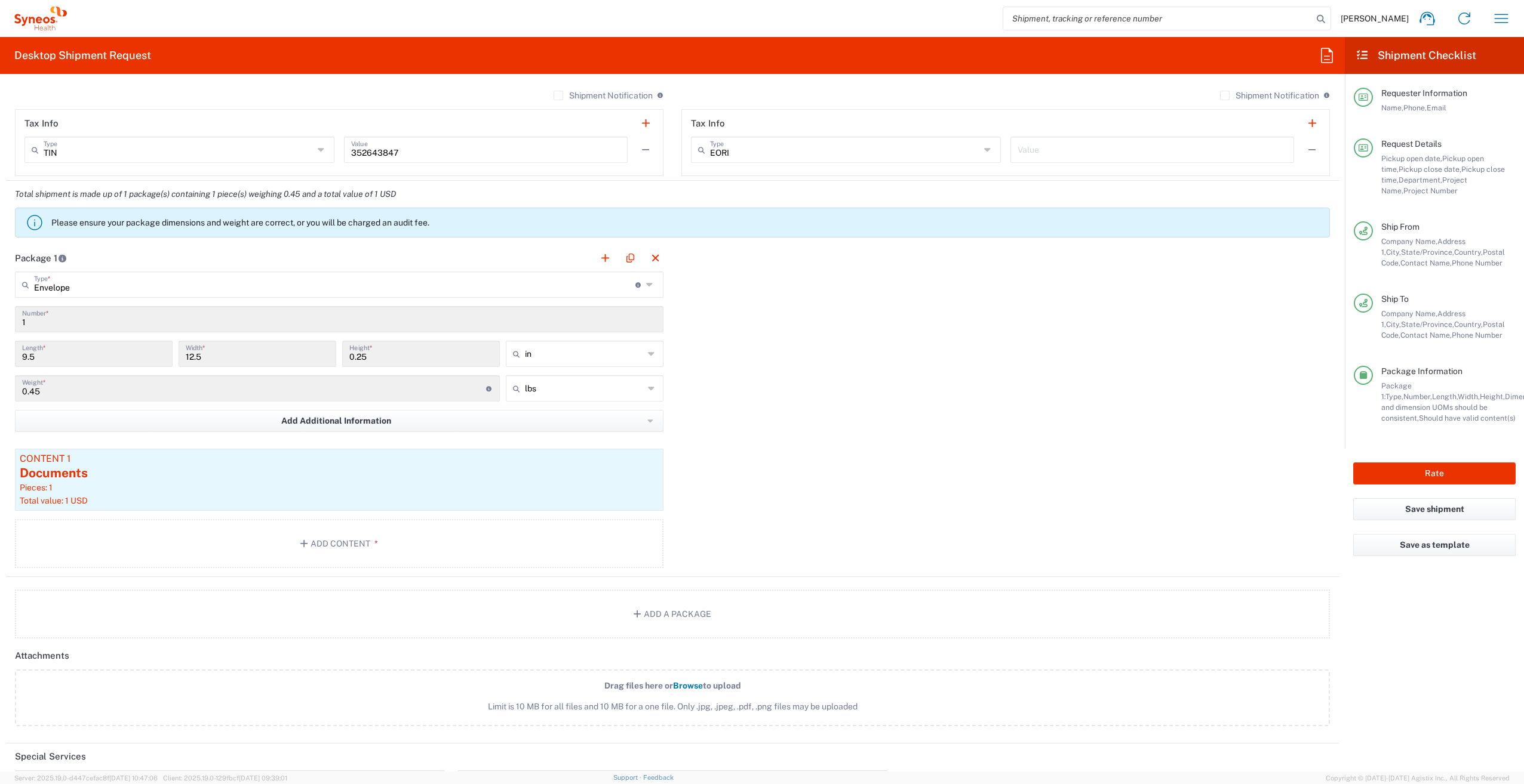
scroll to position [913, 0]
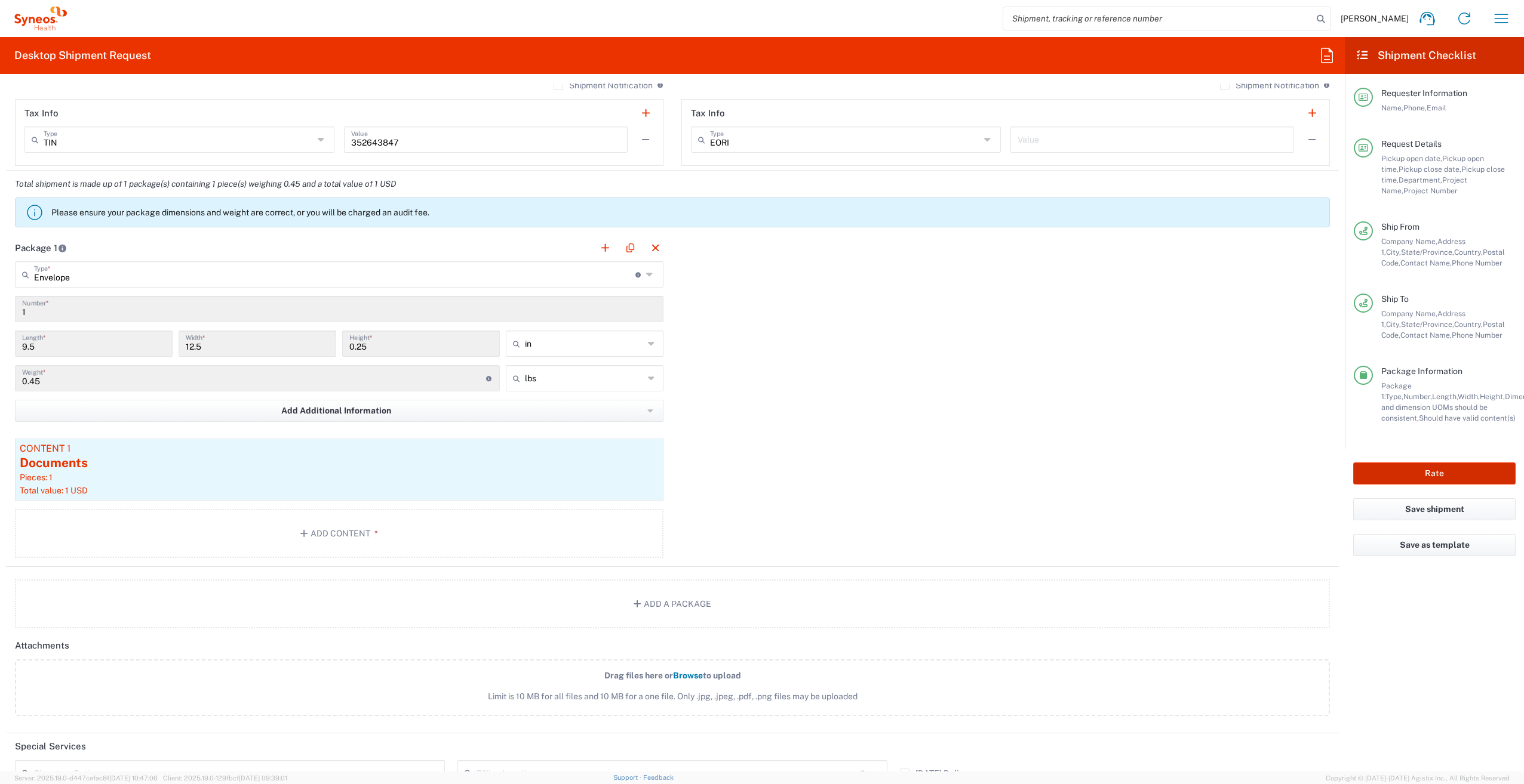
click at [1436, 477] on button "Rate" at bounding box center [1433, 473] width 162 height 22
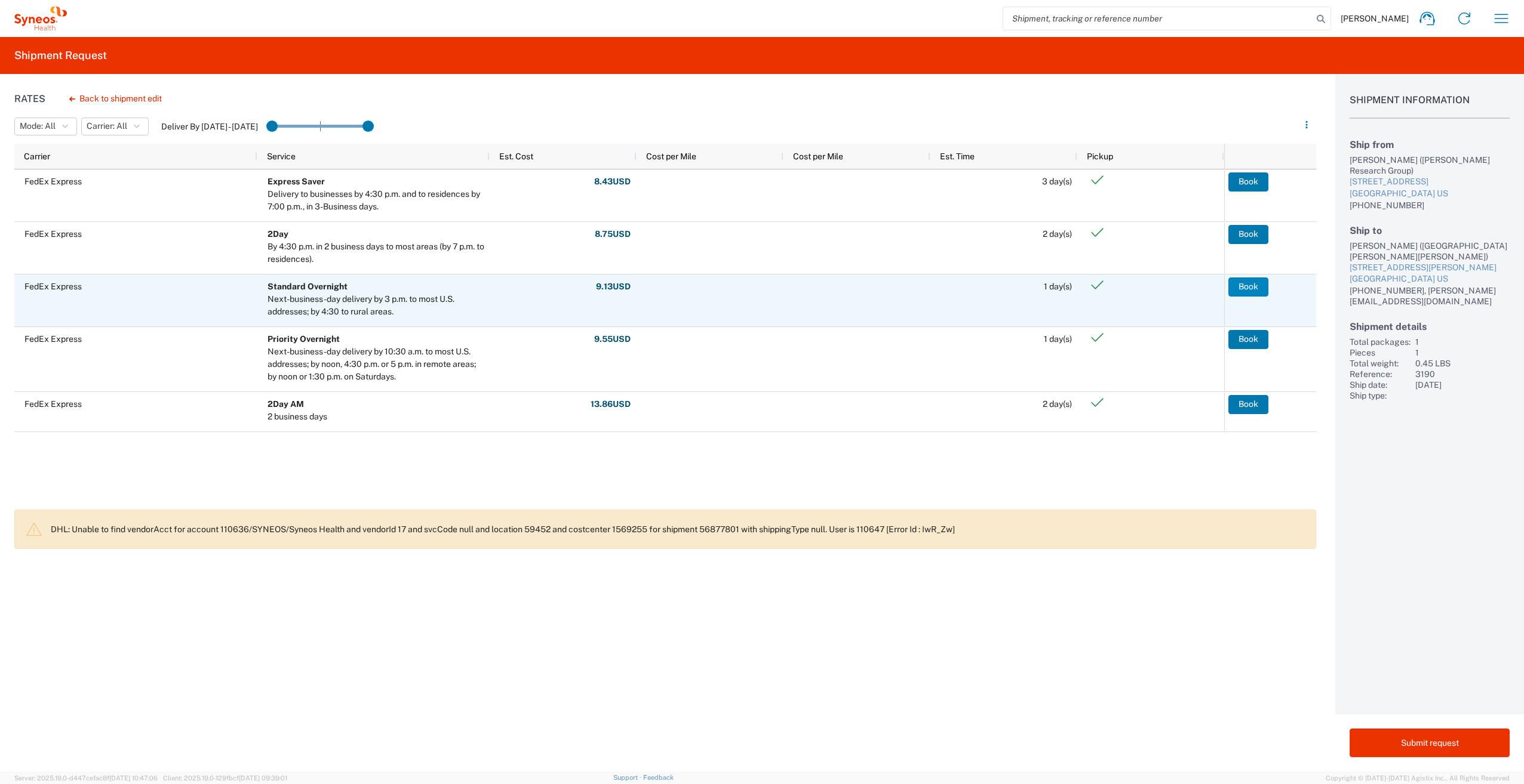
click at [1249, 287] on button "Book" at bounding box center [1248, 287] width 40 height 19
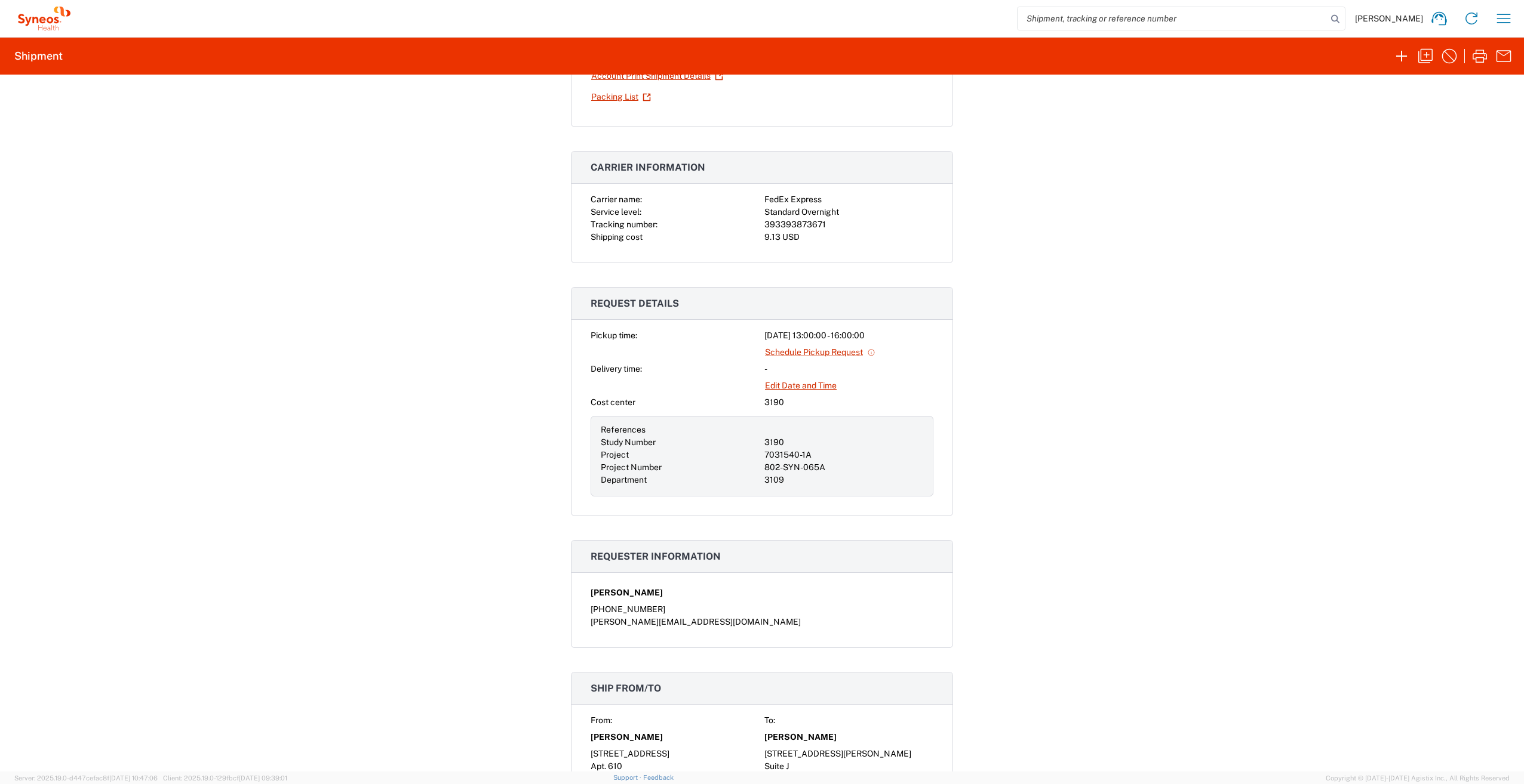
scroll to position [152, 0]
click at [1480, 51] on icon "button" at bounding box center [1479, 56] width 19 height 19
drag, startPoint x: 763, startPoint y: 225, endPoint x: 791, endPoint y: 221, distance: 28.3
click at [791, 221] on div "393393873671" at bounding box center [849, 225] width 169 height 12
drag, startPoint x: 791, startPoint y: 221, endPoint x: 770, endPoint y: 224, distance: 21.2
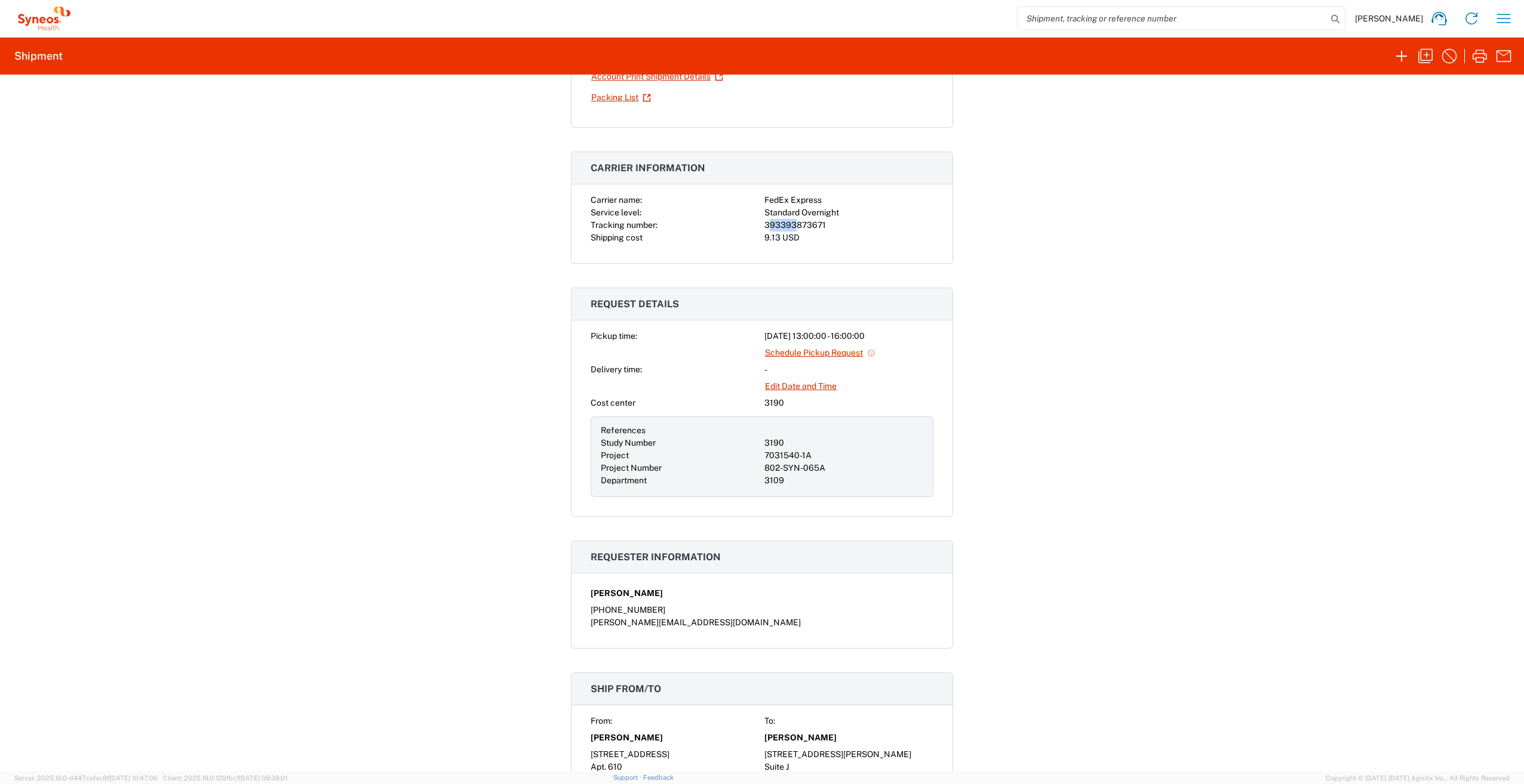
click at [770, 224] on div "393393873671" at bounding box center [849, 225] width 169 height 12
drag, startPoint x: 760, startPoint y: 227, endPoint x: 821, endPoint y: 221, distance: 61.3
click at [821, 221] on div "393393873671" at bounding box center [849, 225] width 169 height 12
copy div "393393873671"
click at [404, 190] on div "Shipment 56877801 Google Maps Documents Shipping Label Laser Account Print Ship…" at bounding box center [762, 423] width 1524 height 697
